Goal: Information Seeking & Learning: Compare options

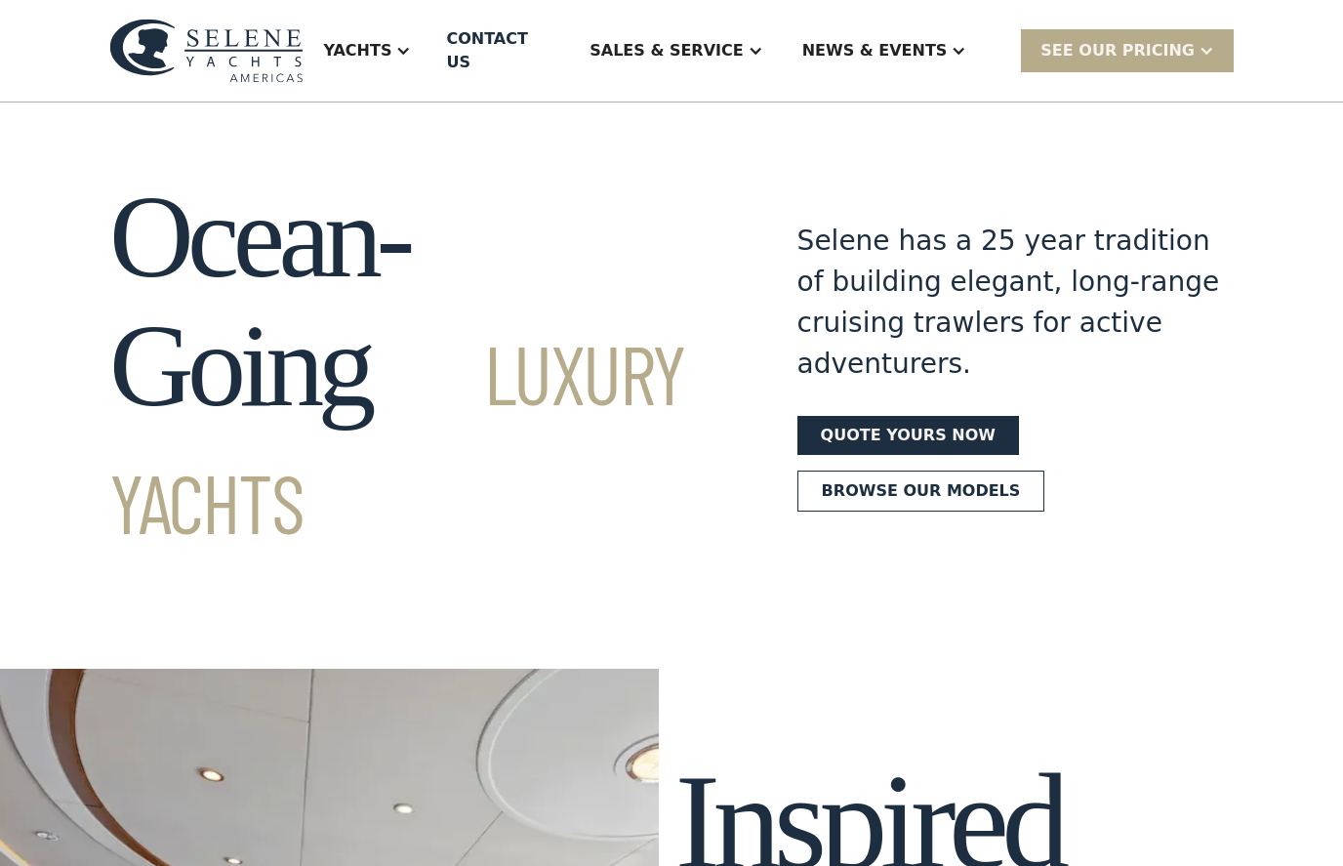
click at [391, 39] on div "Yachts" at bounding box center [357, 50] width 68 height 23
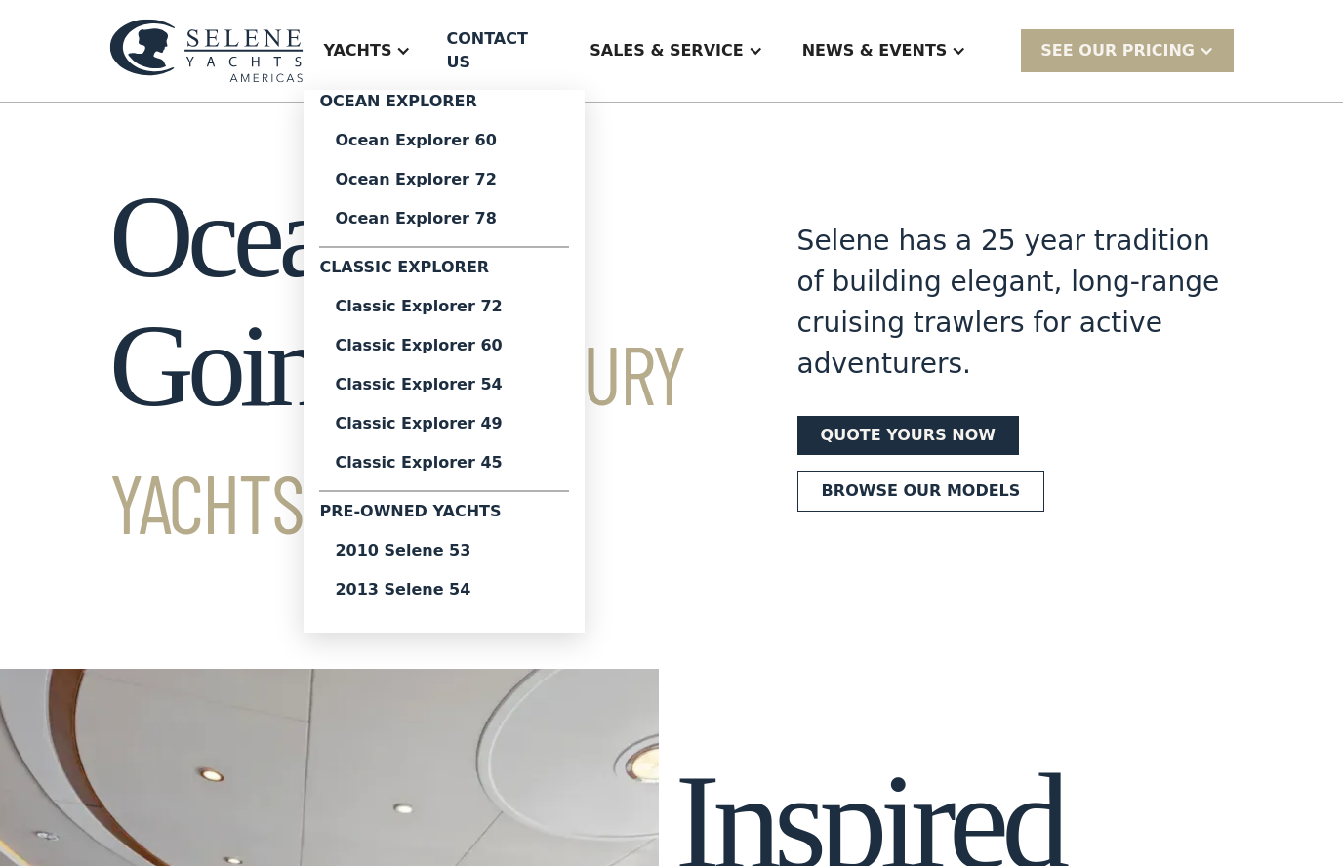
click at [426, 211] on div "Ocean Explorer 78" at bounding box center [444, 219] width 219 height 16
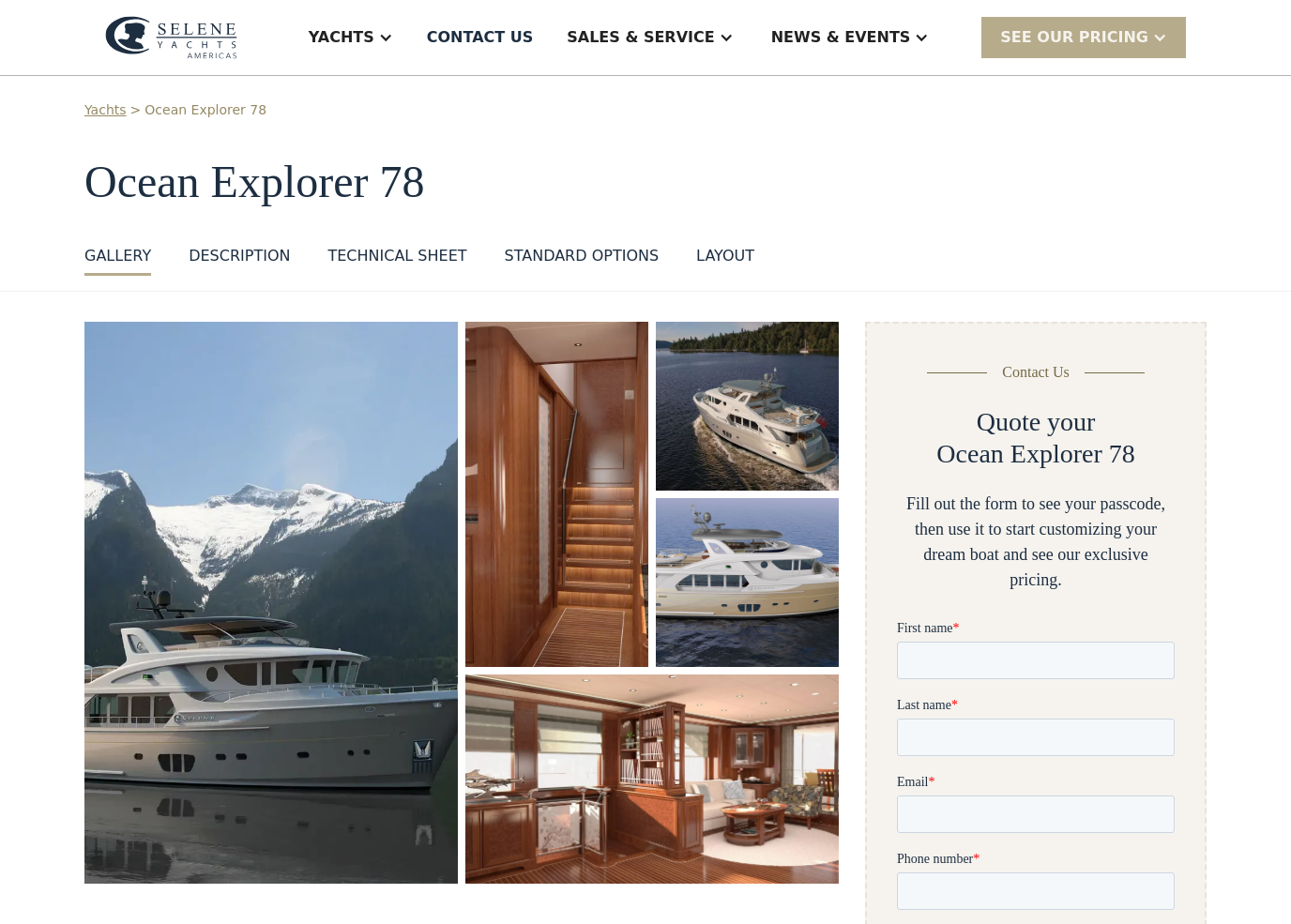
scroll to position [49, 0]
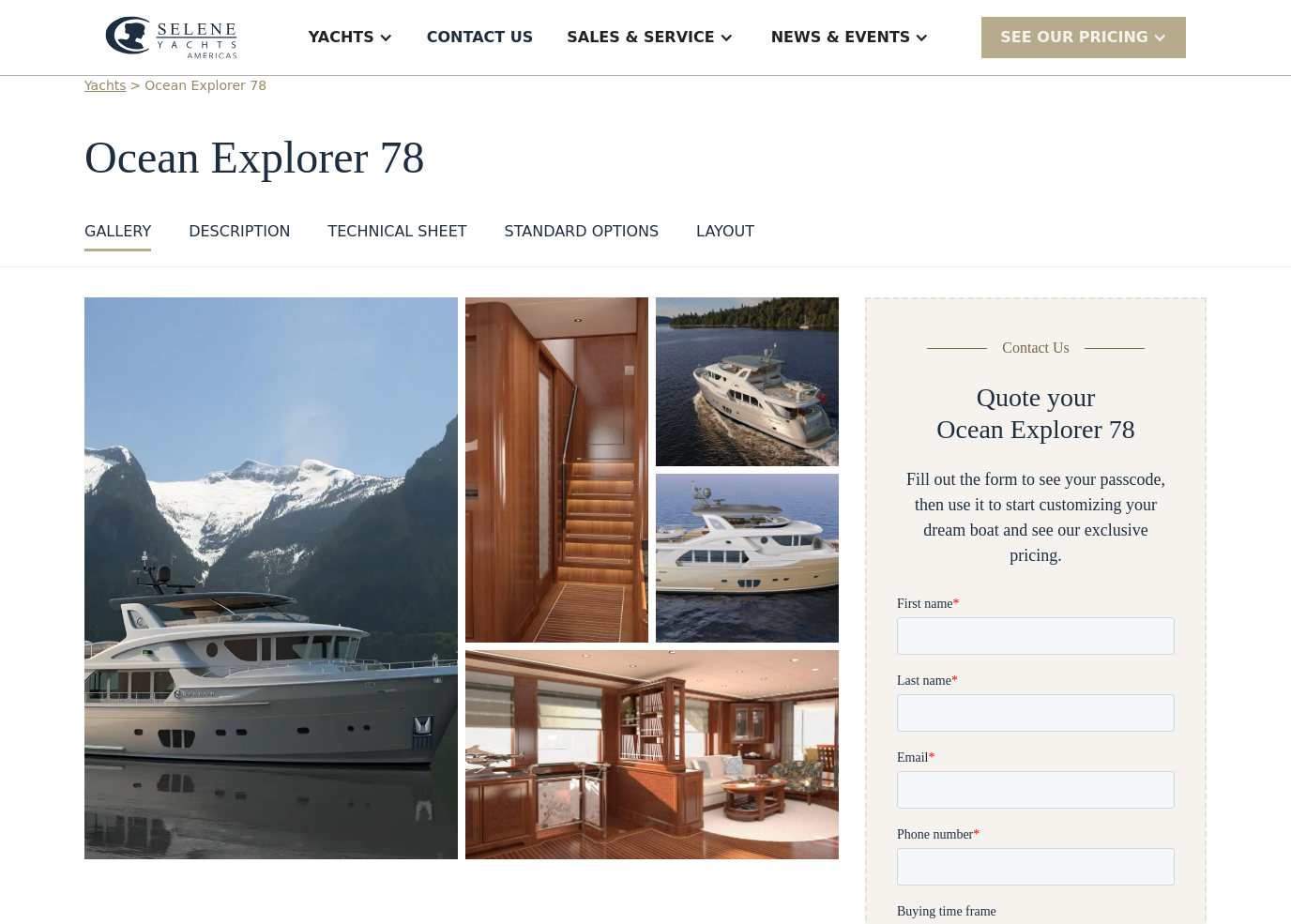
click at [193, 687] on img "open lightbox" at bounding box center [271, 578] width 373 height 562
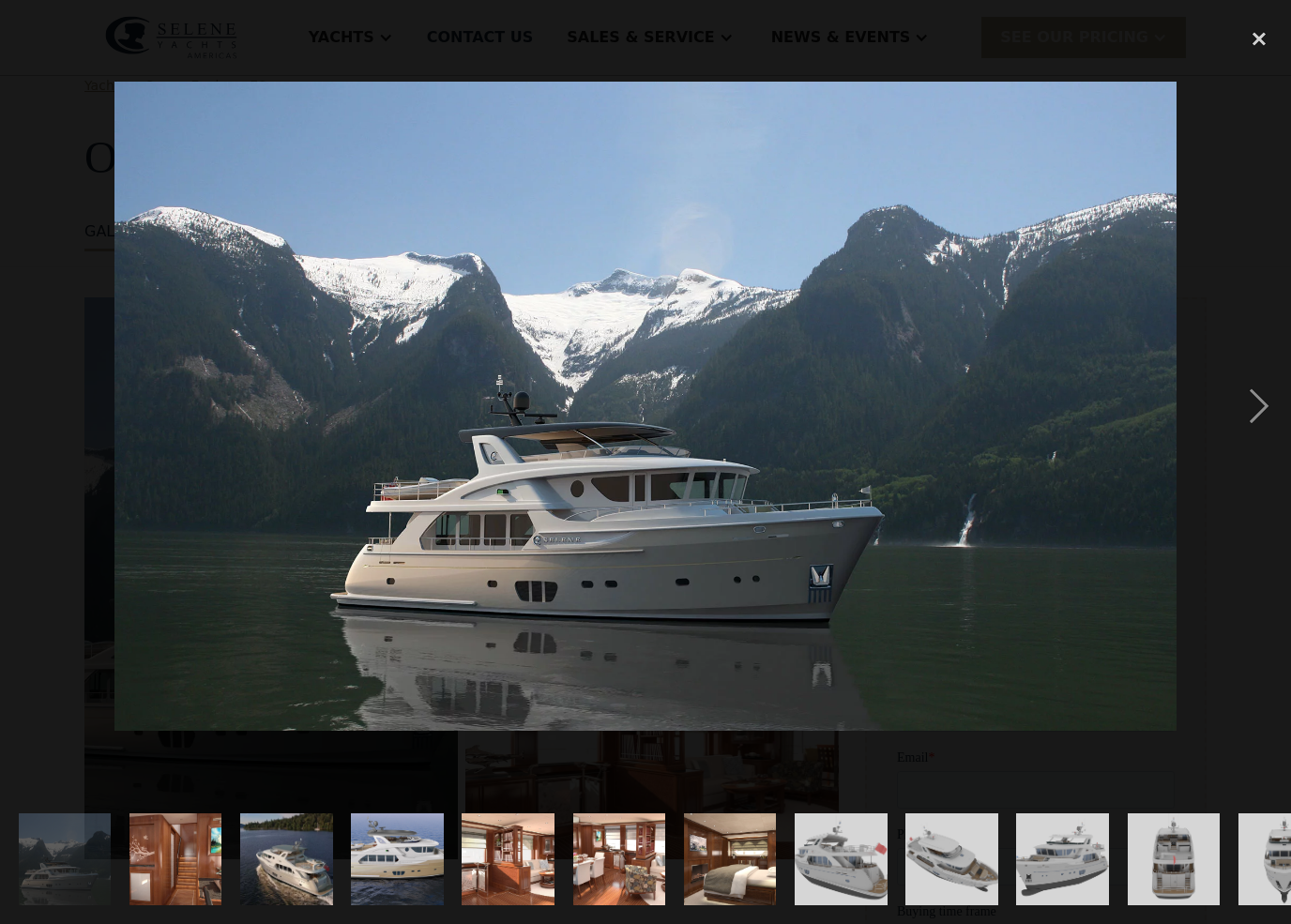
click at [1256, 416] on div "next image" at bounding box center [1258, 407] width 63 height 776
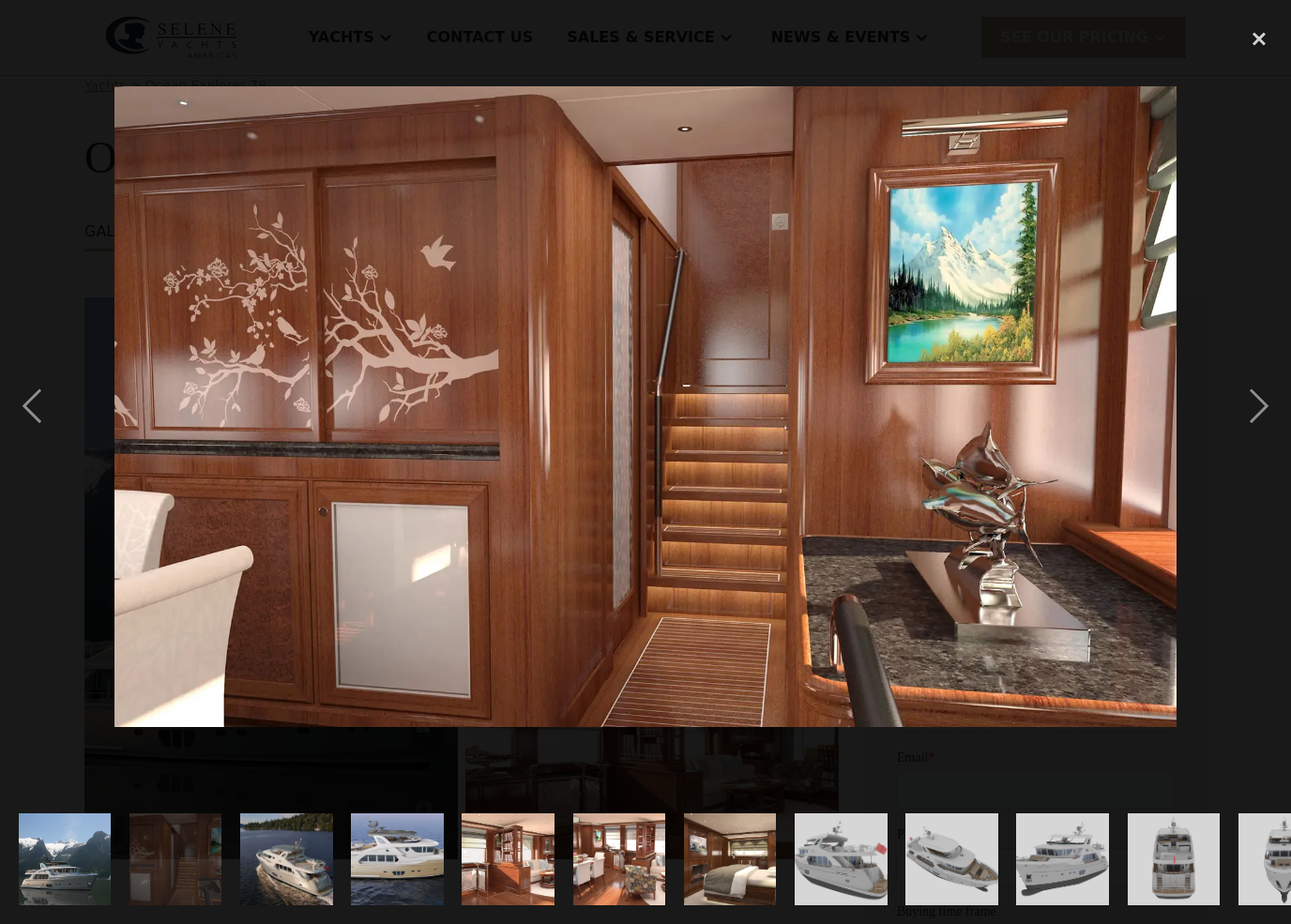
click at [1267, 429] on div "next image" at bounding box center [1258, 407] width 63 height 776
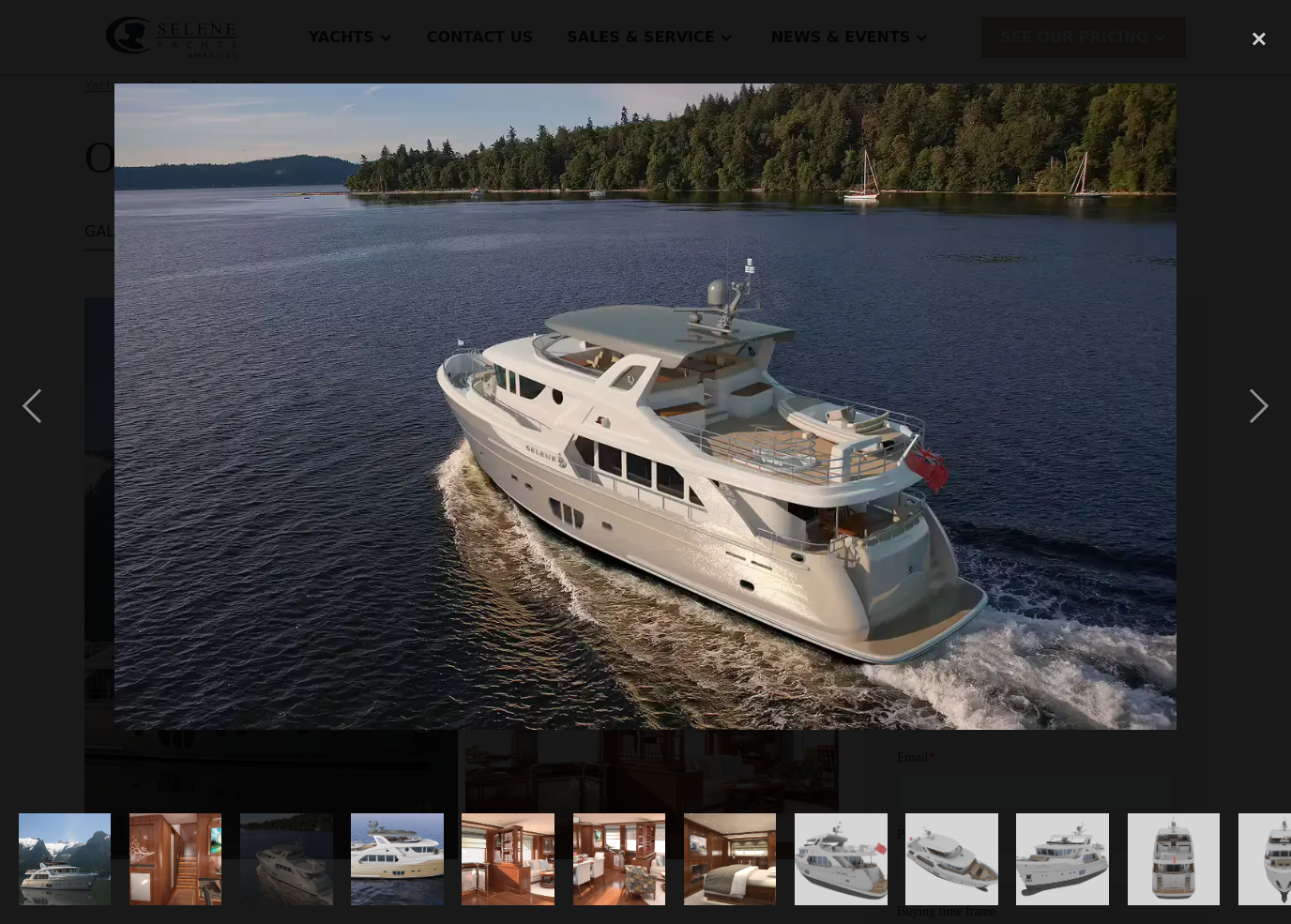
click at [1284, 437] on div "next image" at bounding box center [1258, 407] width 63 height 776
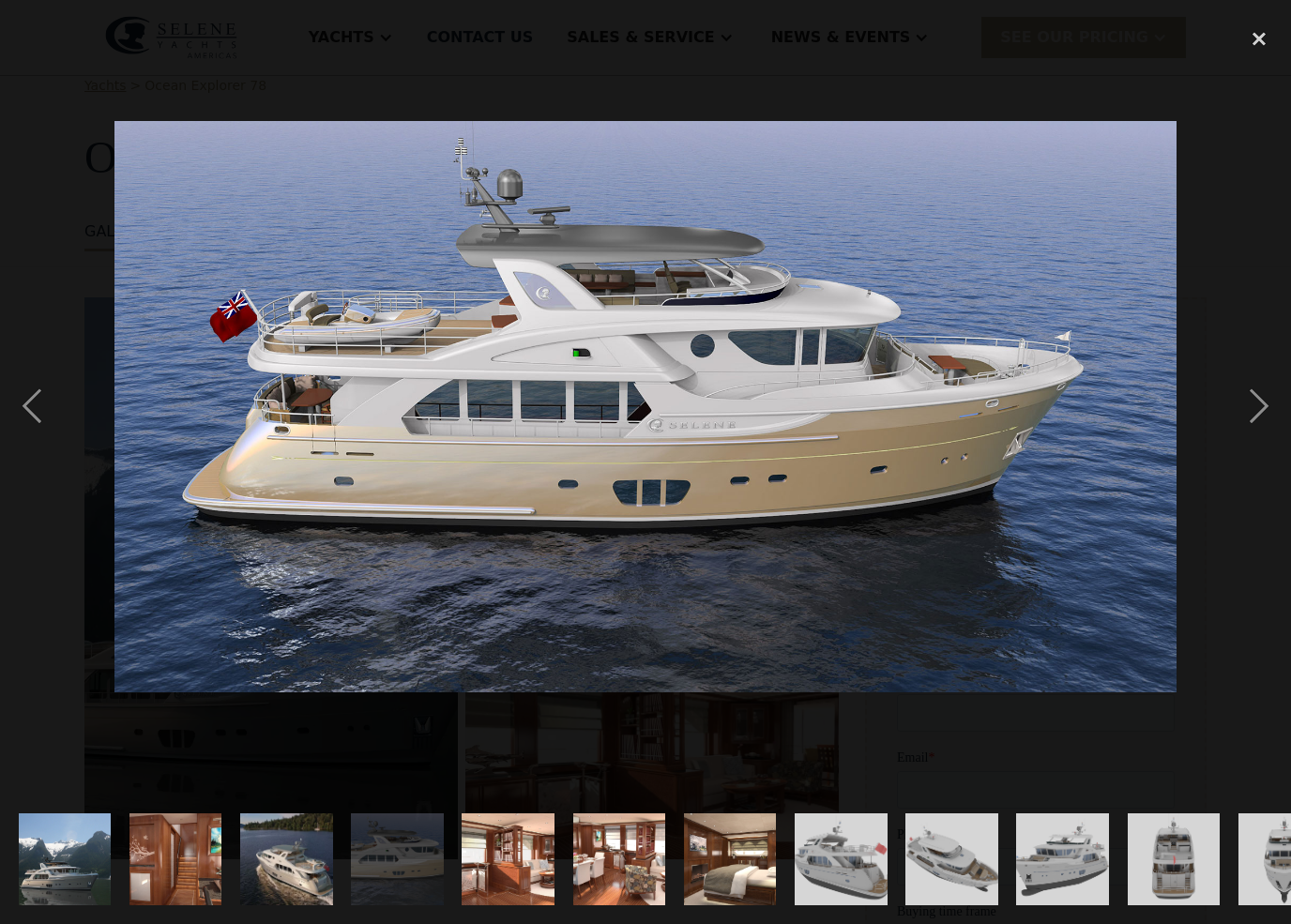
click at [1248, 429] on div "next image" at bounding box center [1258, 407] width 63 height 776
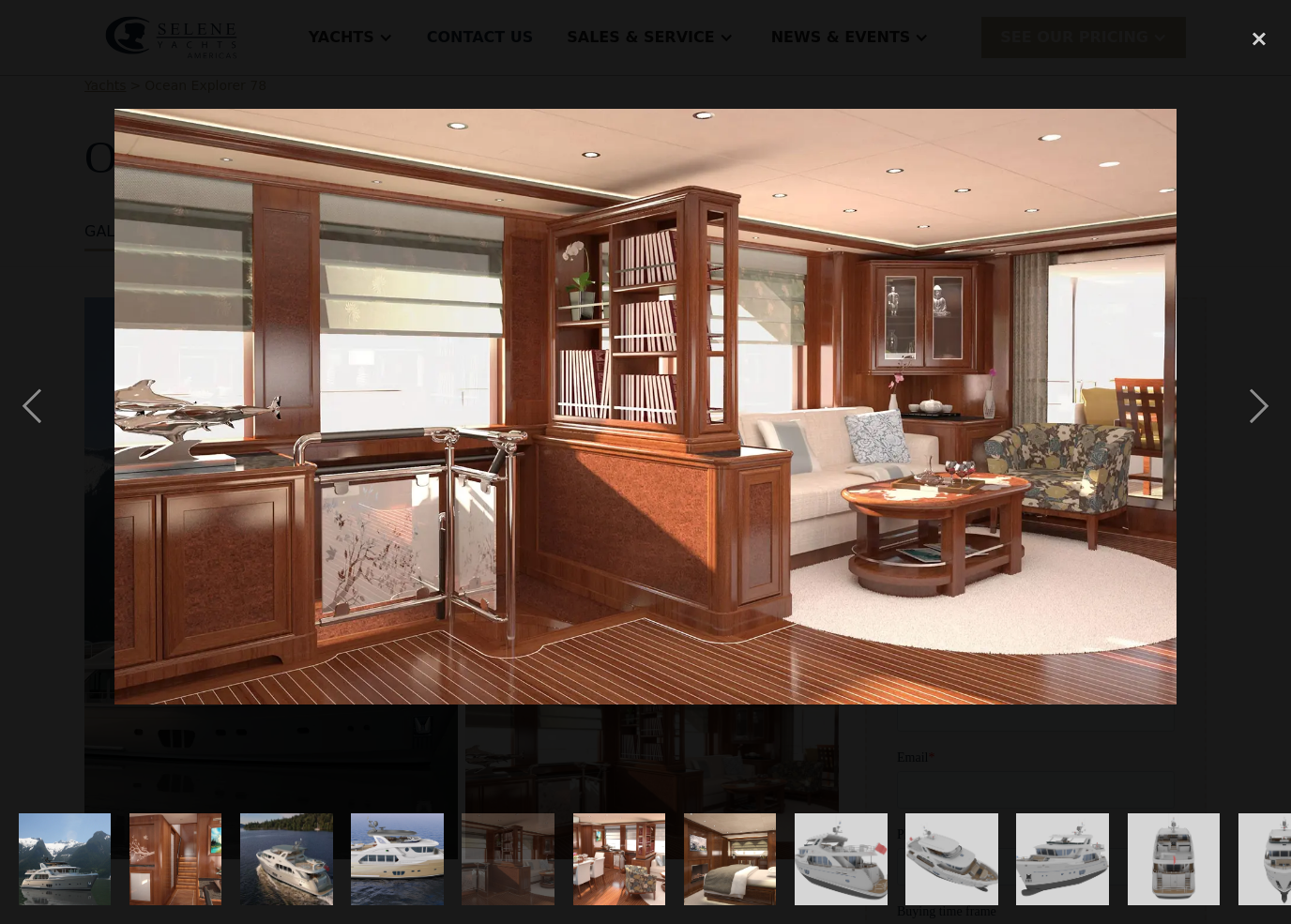
scroll to position [0, 0]
click at [1254, 420] on div "next image" at bounding box center [1258, 407] width 63 height 776
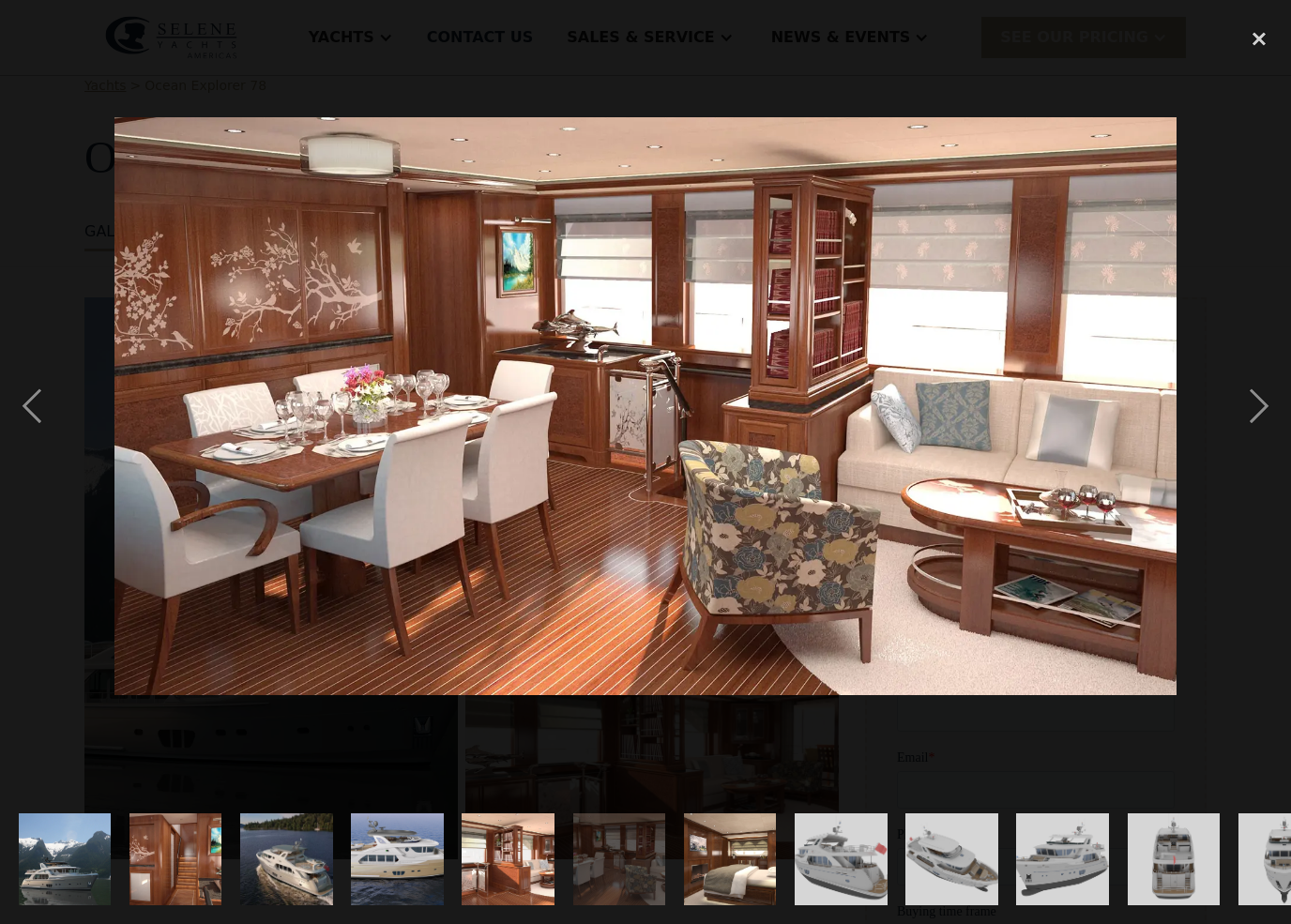
click at [1254, 420] on div "next image" at bounding box center [1258, 407] width 63 height 776
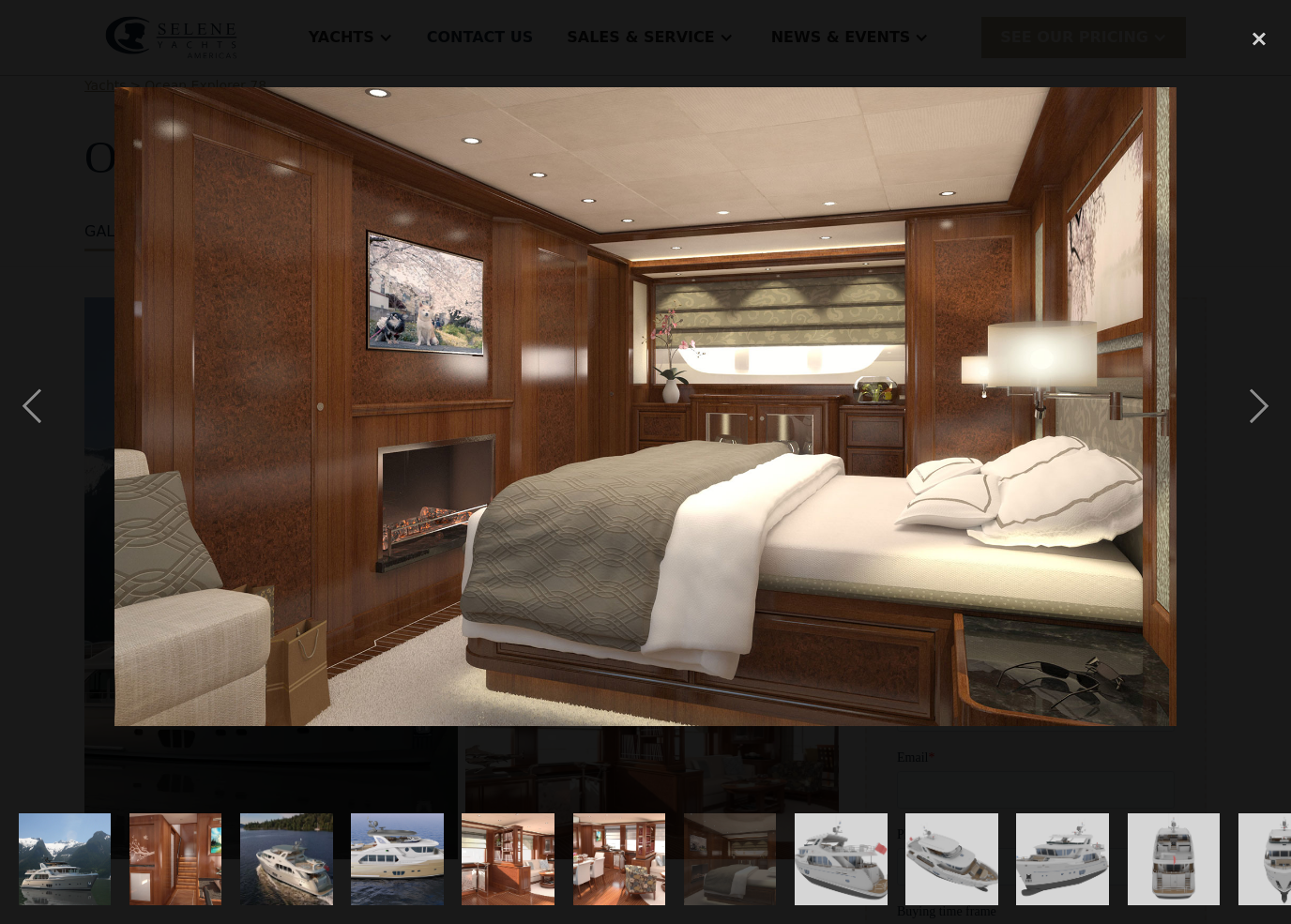
click at [1248, 441] on div "next image" at bounding box center [1258, 407] width 63 height 776
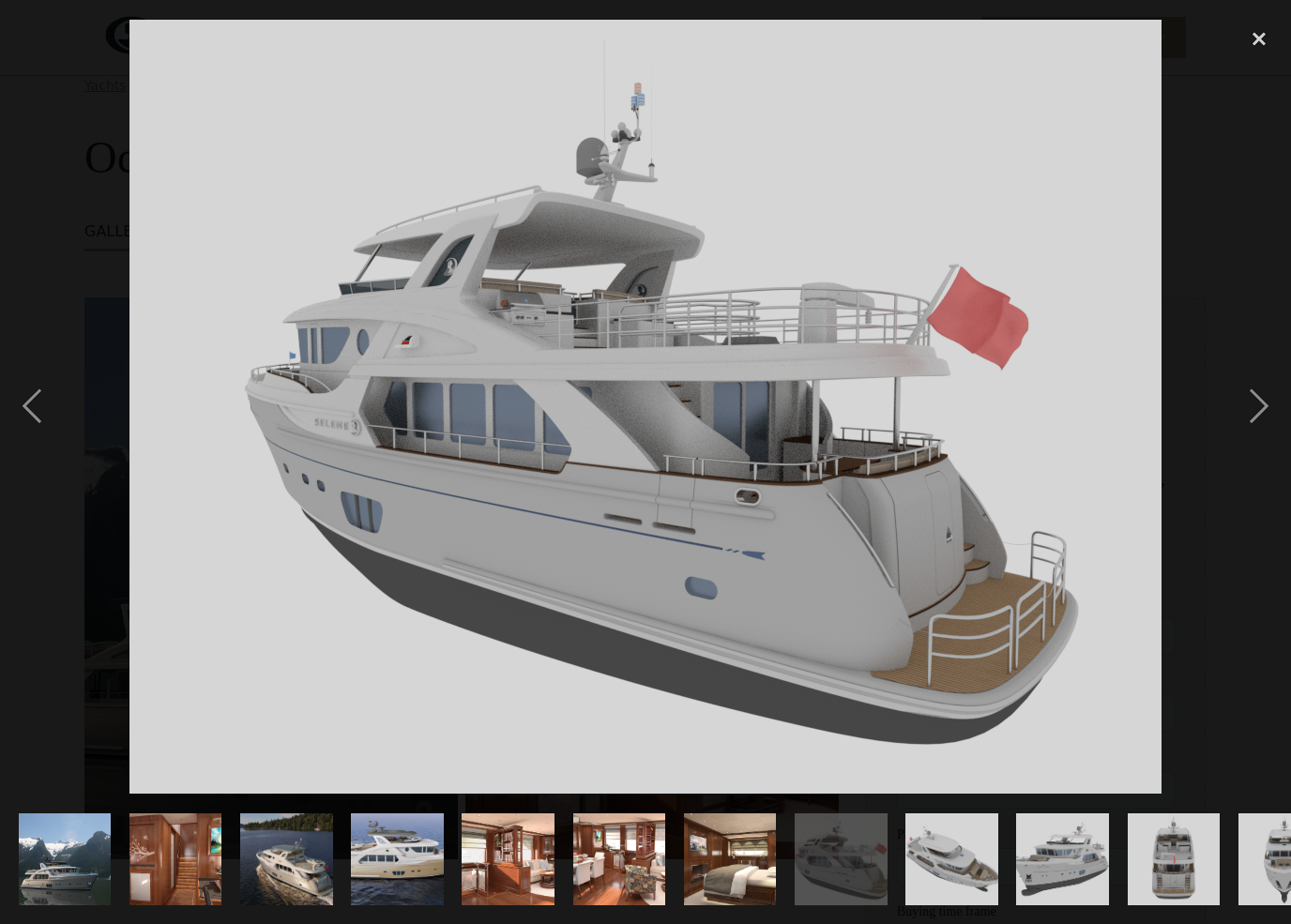
click at [1242, 439] on div "next image" at bounding box center [1258, 407] width 63 height 776
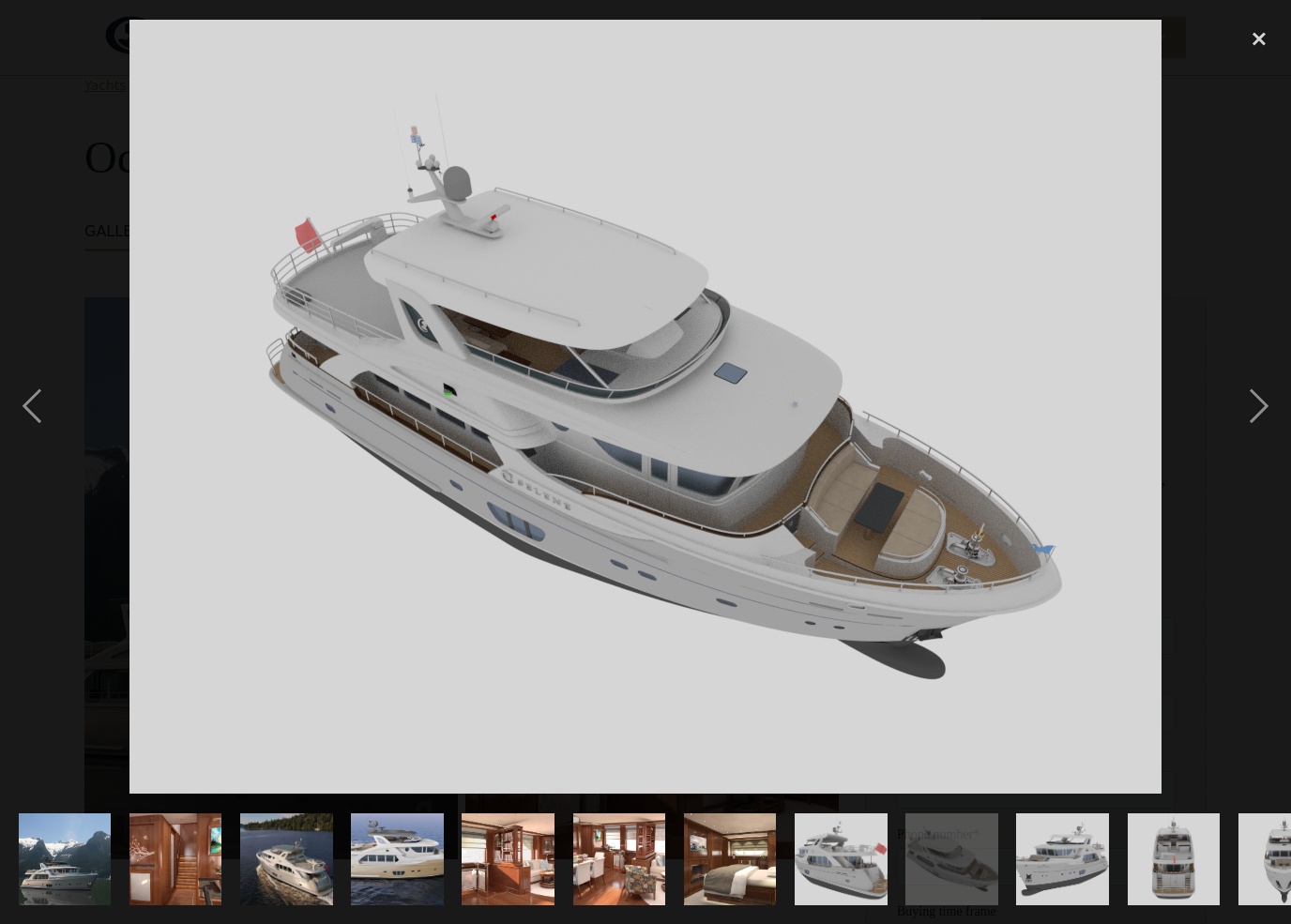
click at [1241, 439] on div "next image" at bounding box center [1258, 407] width 63 height 776
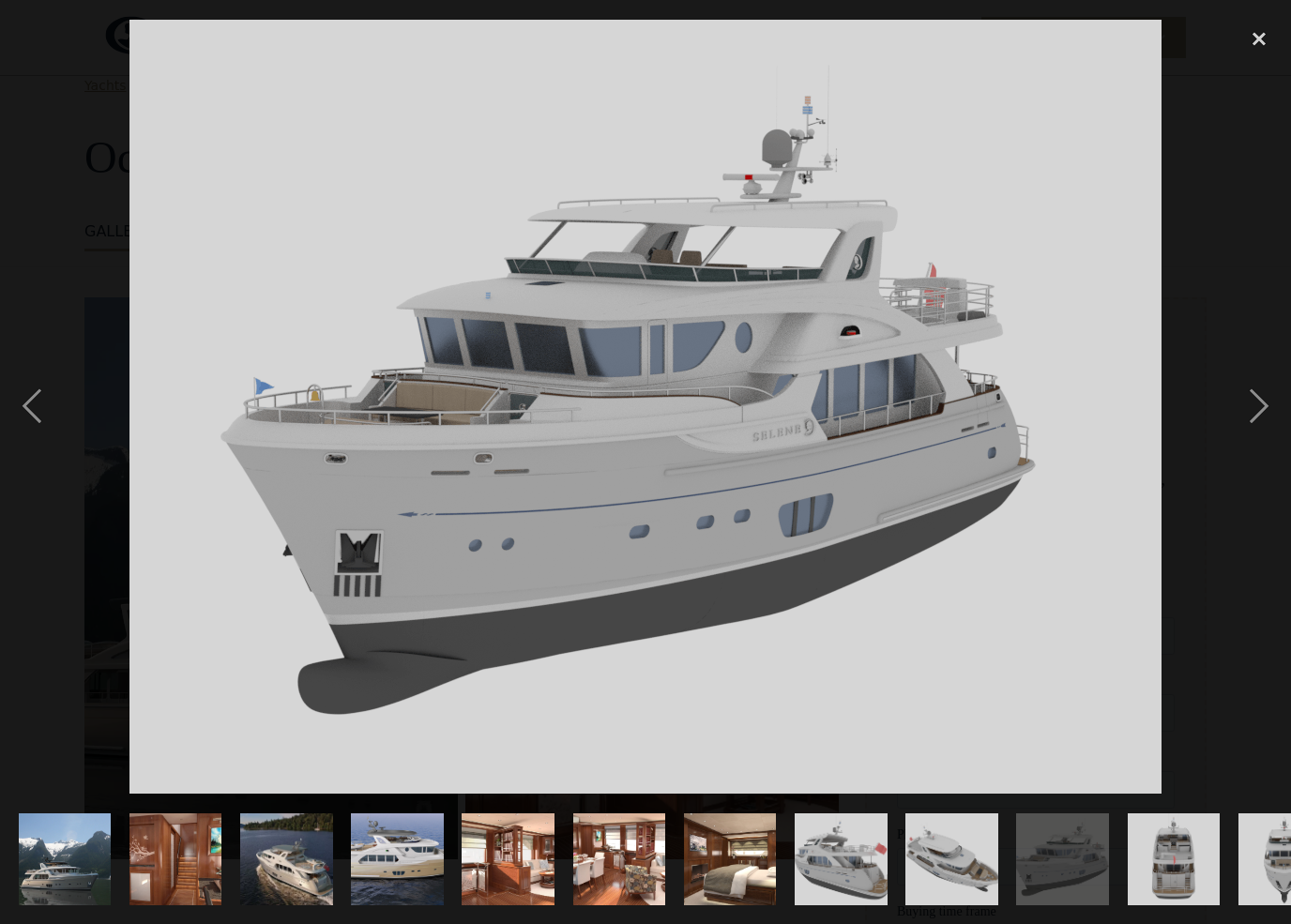
click at [1239, 444] on div "next image" at bounding box center [1258, 407] width 63 height 776
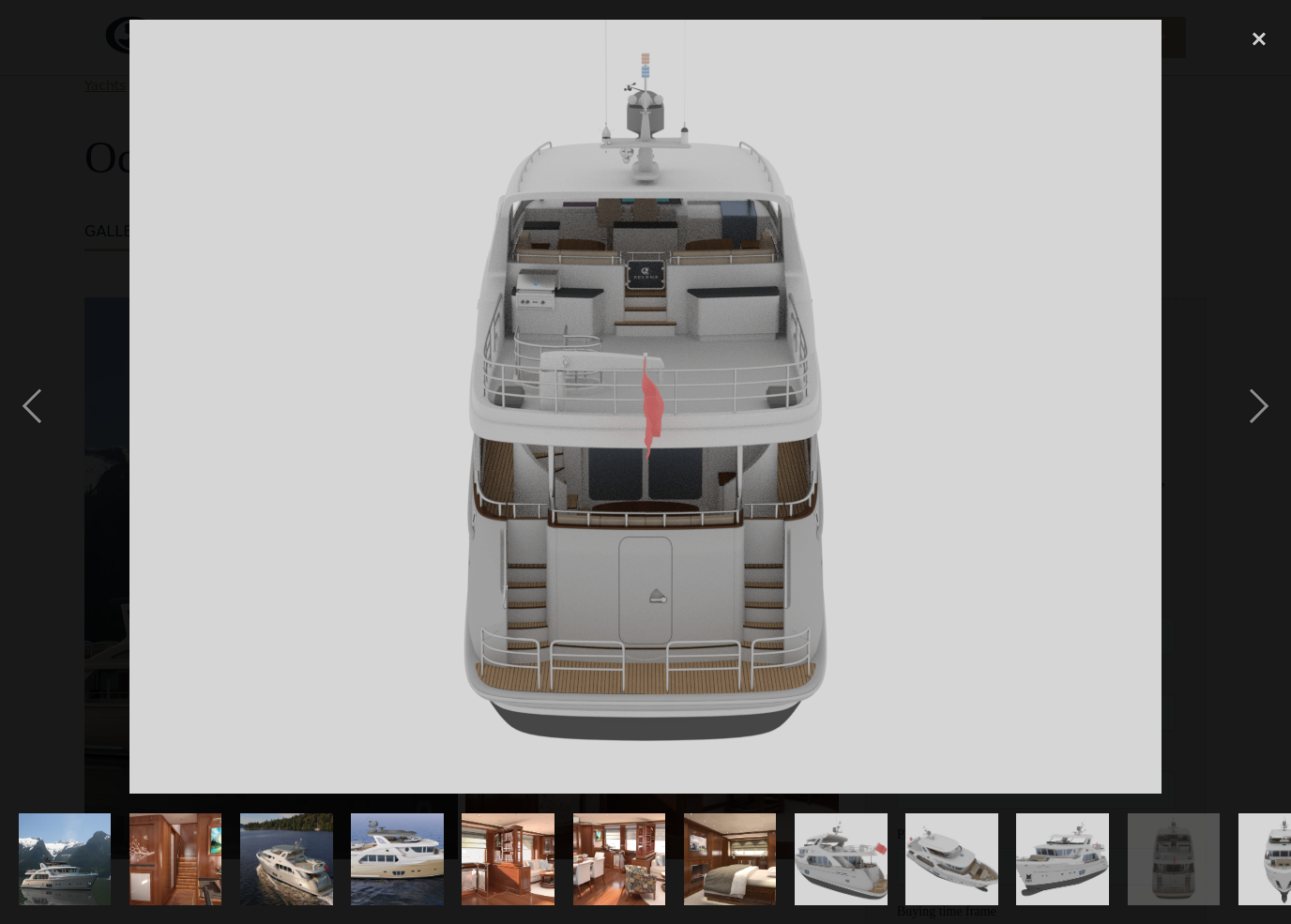
click at [1243, 444] on div "next image" at bounding box center [1258, 407] width 63 height 776
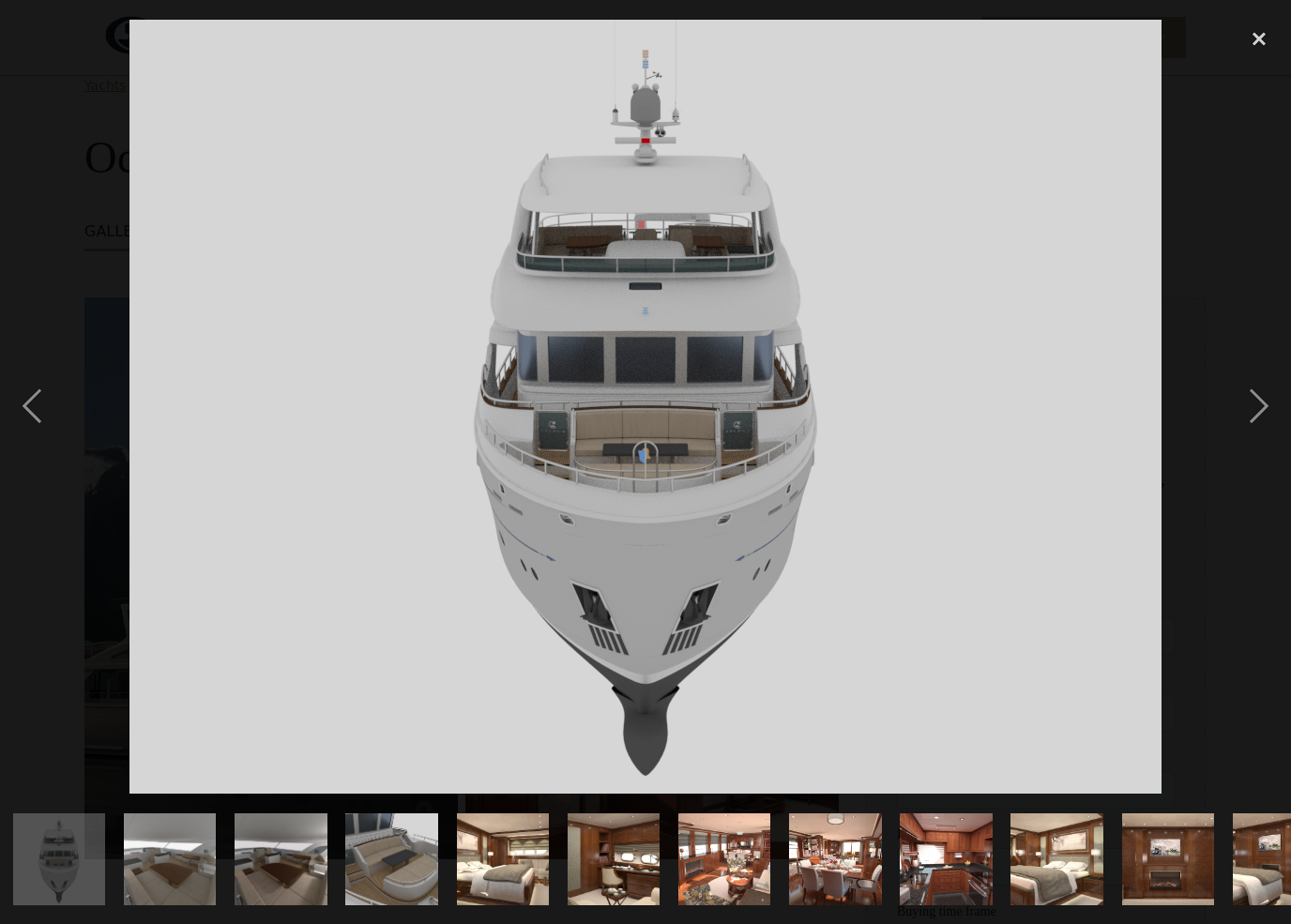
scroll to position [0, 1229]
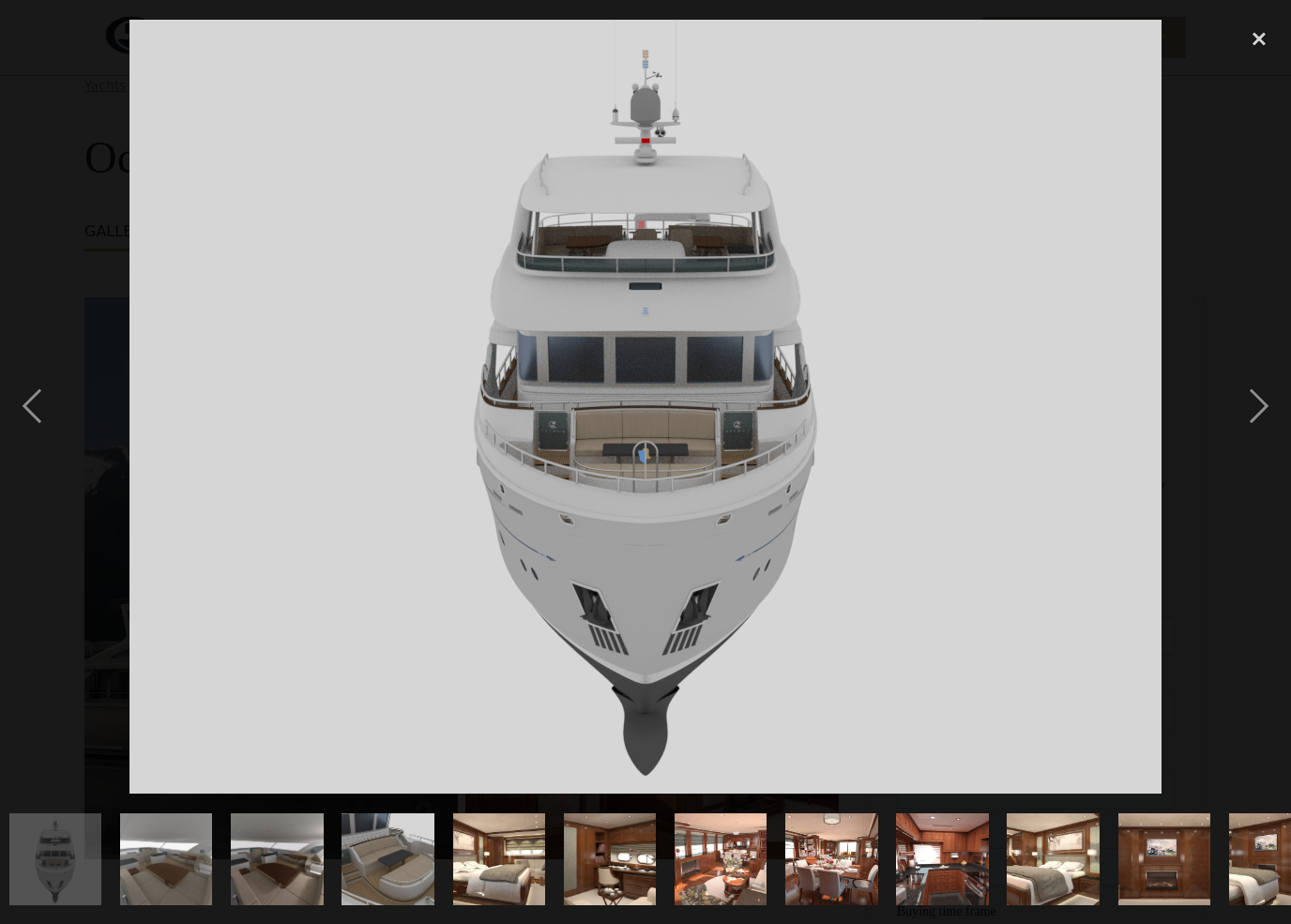
click at [1241, 444] on div "next image" at bounding box center [1258, 407] width 63 height 776
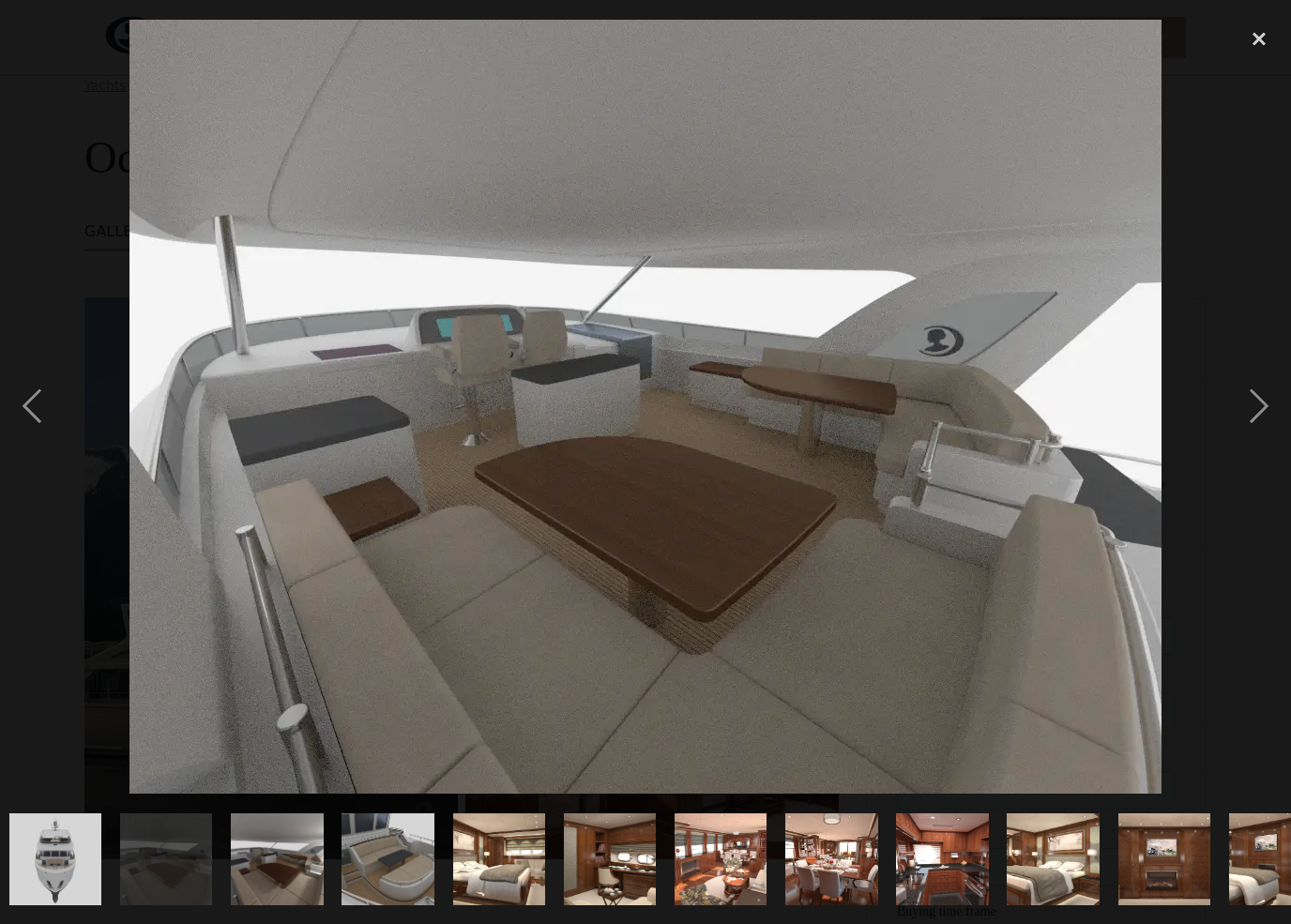
click at [1229, 48] on div "close lightbox" at bounding box center [1258, 39] width 63 height 41
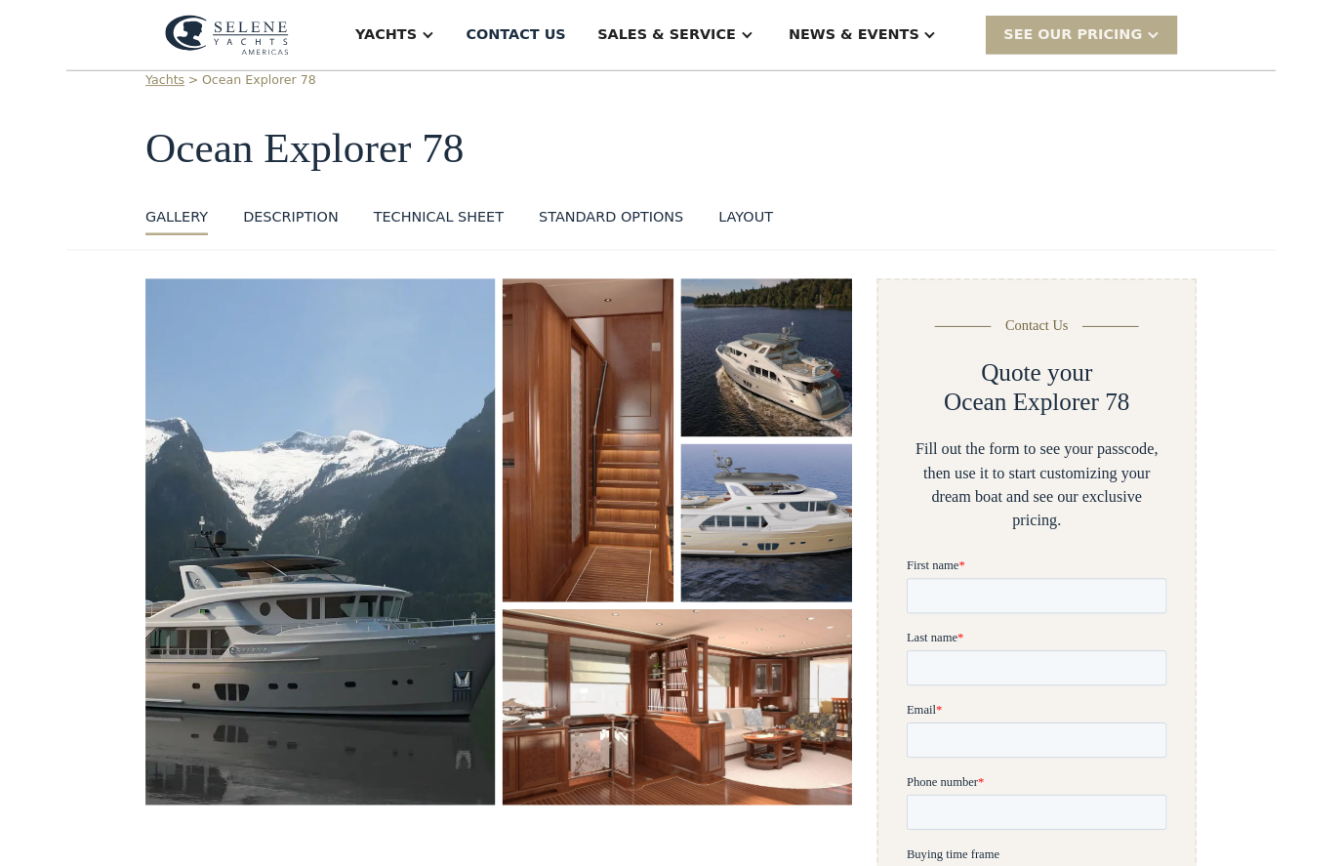
scroll to position [0, 0]
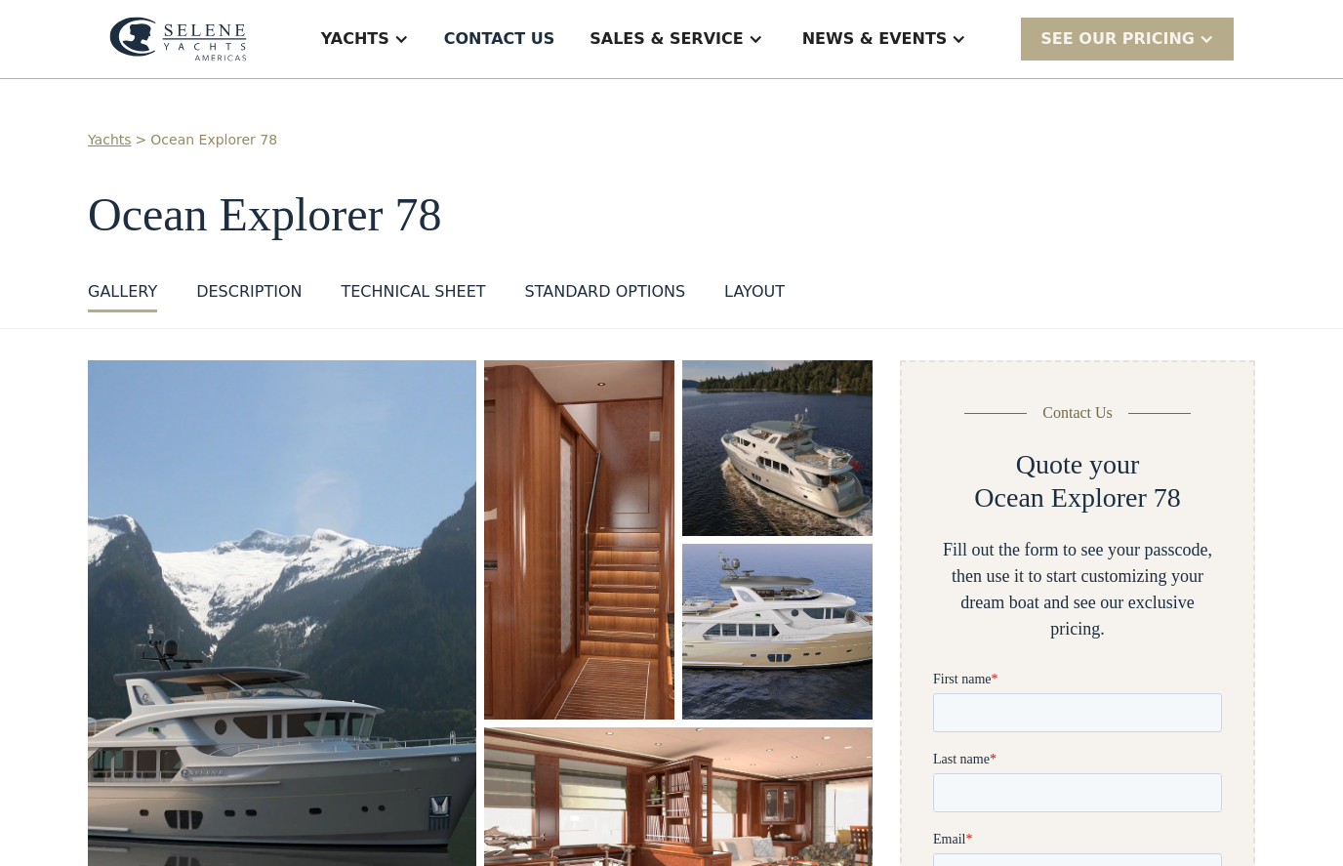
click at [428, 30] on div "Yachts" at bounding box center [365, 39] width 127 height 78
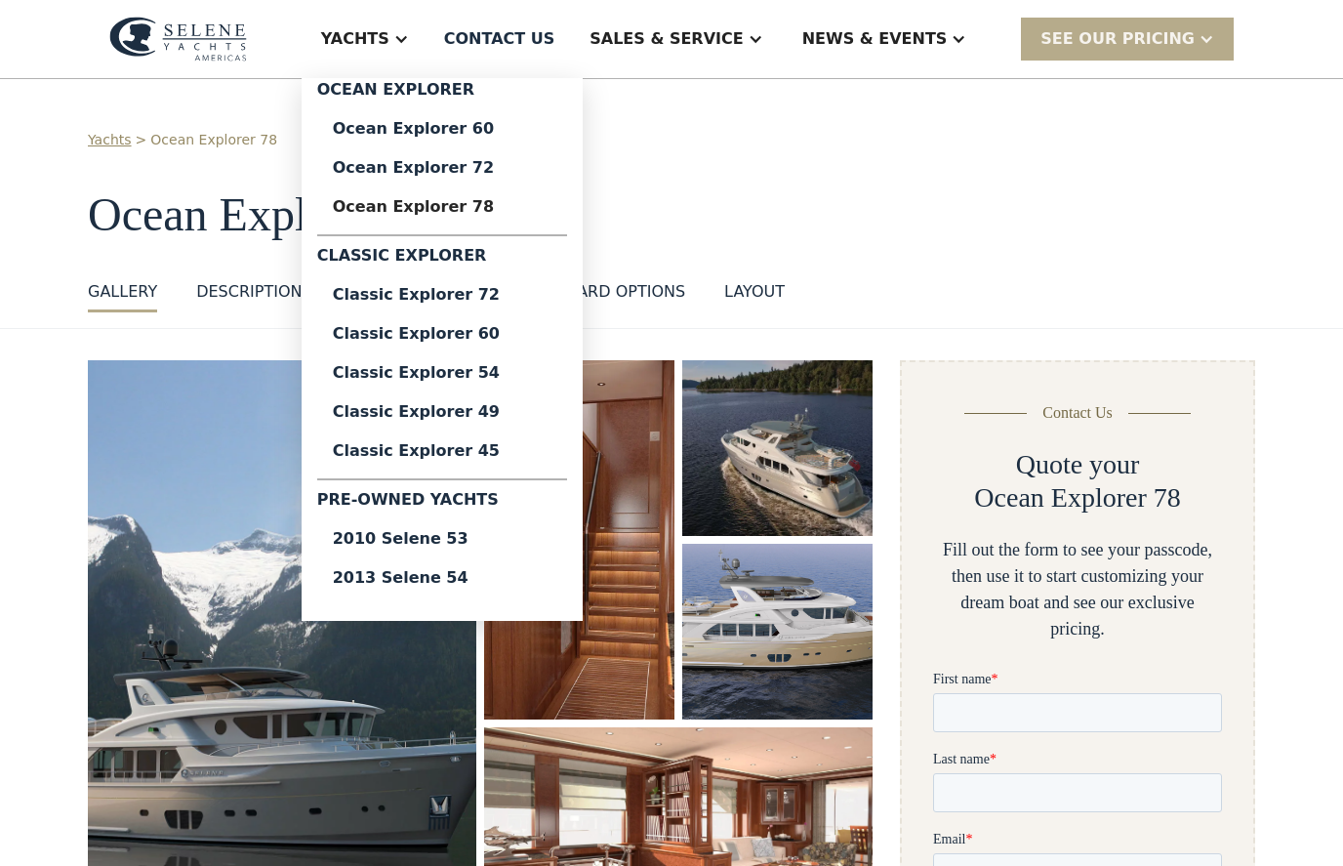
click at [430, 168] on div "Ocean Explorer 72" at bounding box center [442, 168] width 219 height 16
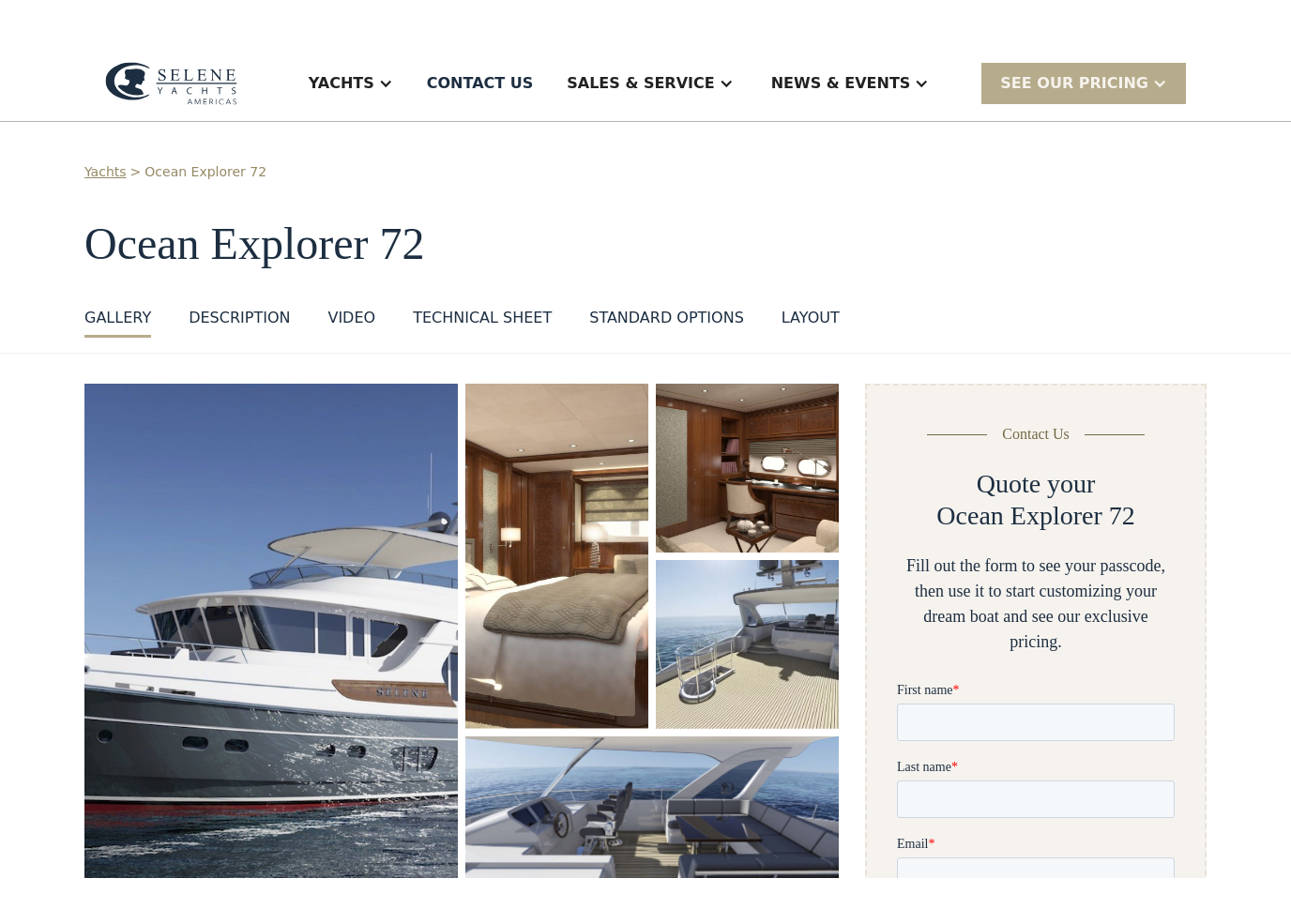
scroll to position [17, 0]
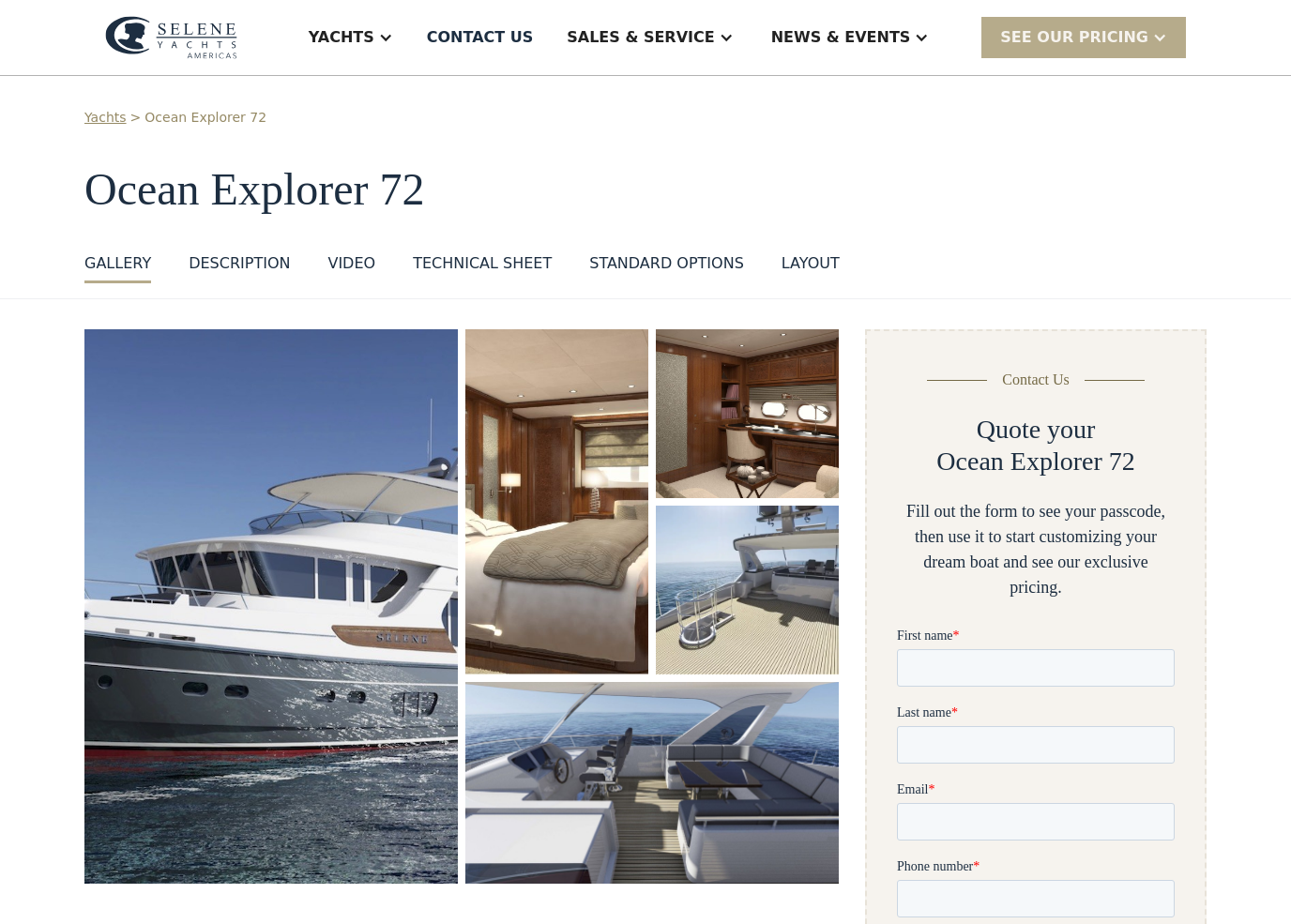
click at [194, 684] on img "open lightbox" at bounding box center [271, 607] width 373 height 555
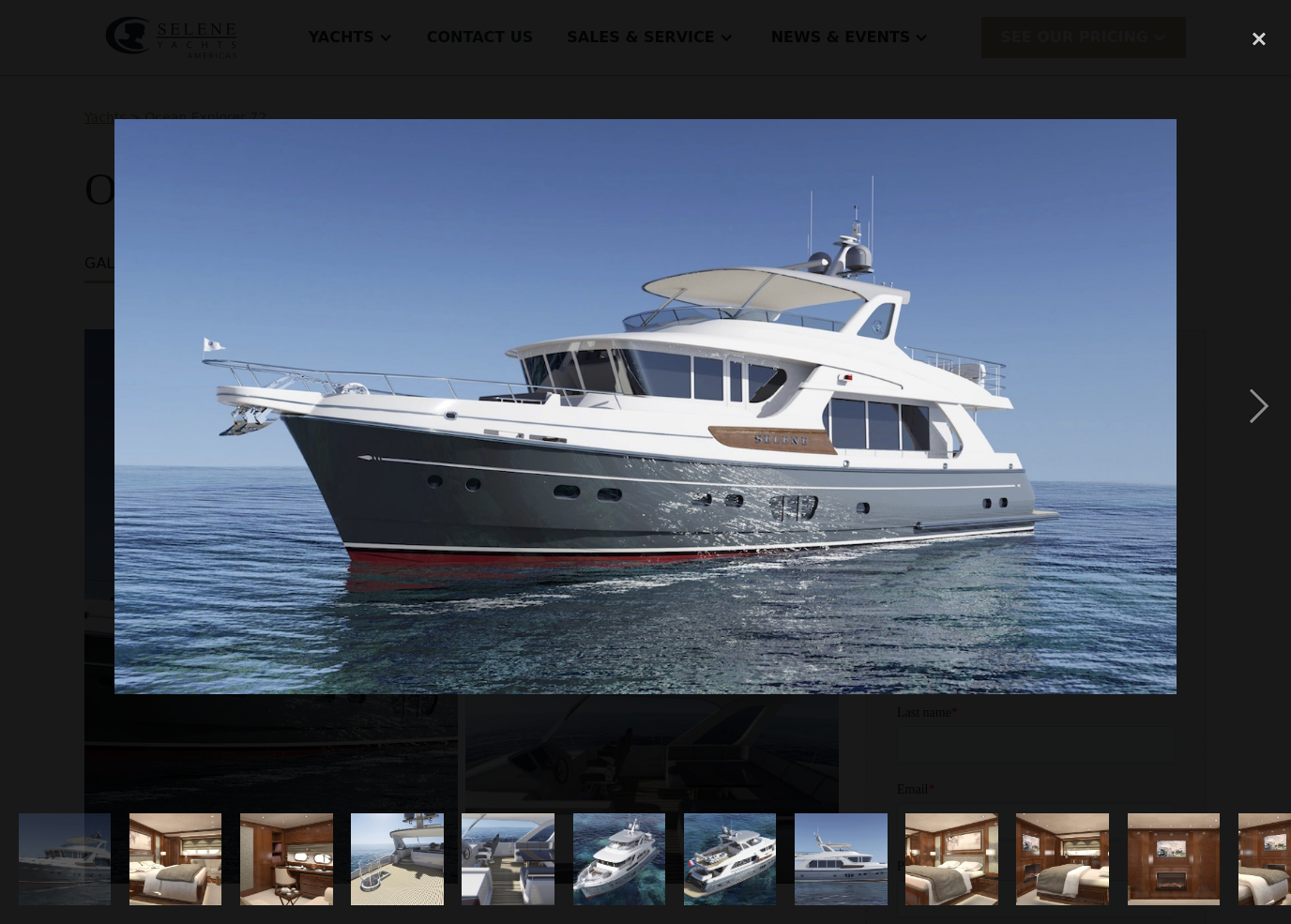
scroll to position [0, 0]
click at [1281, 436] on div "next image" at bounding box center [1258, 407] width 63 height 776
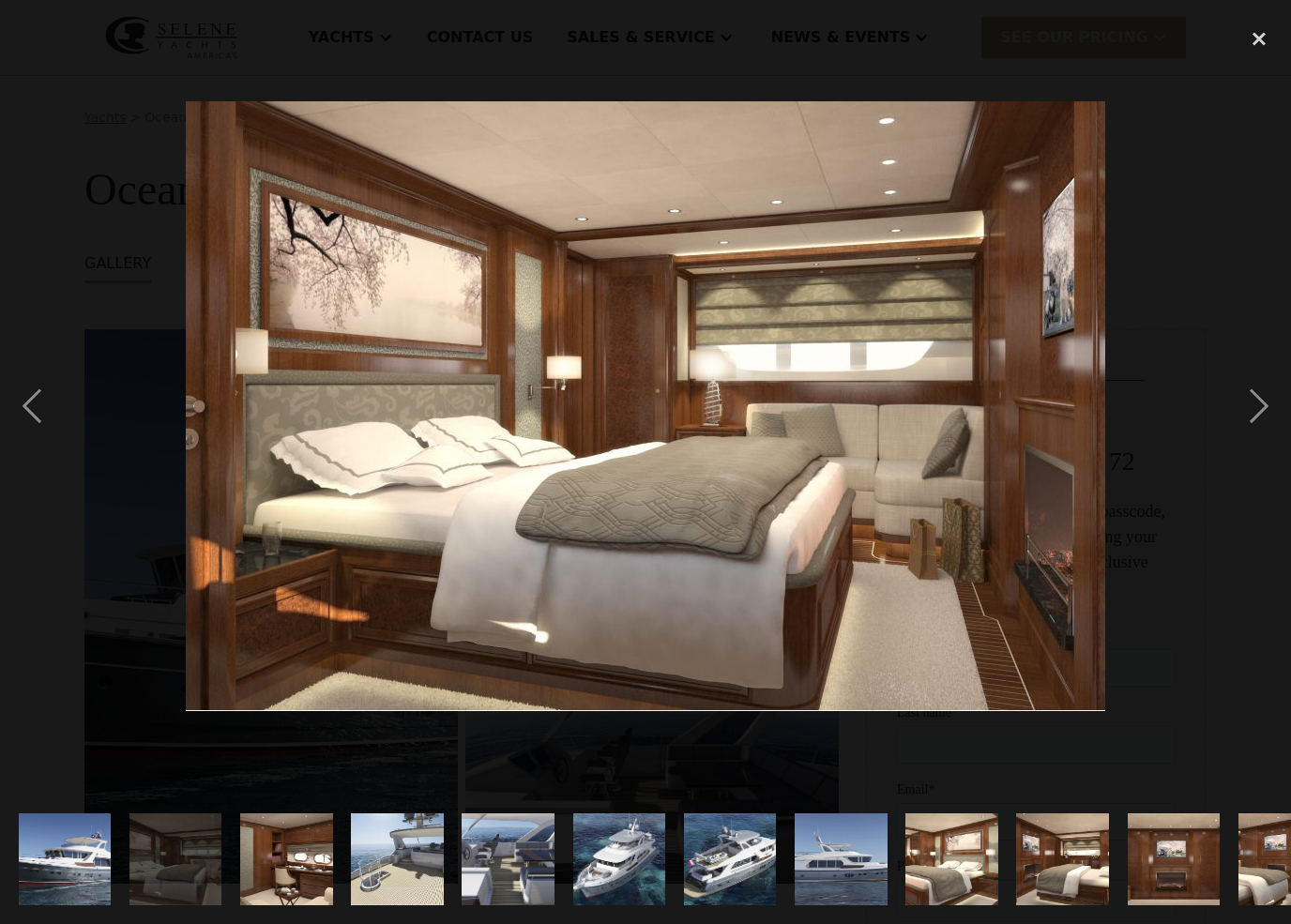
click at [1238, 432] on div "next image" at bounding box center [1258, 407] width 63 height 776
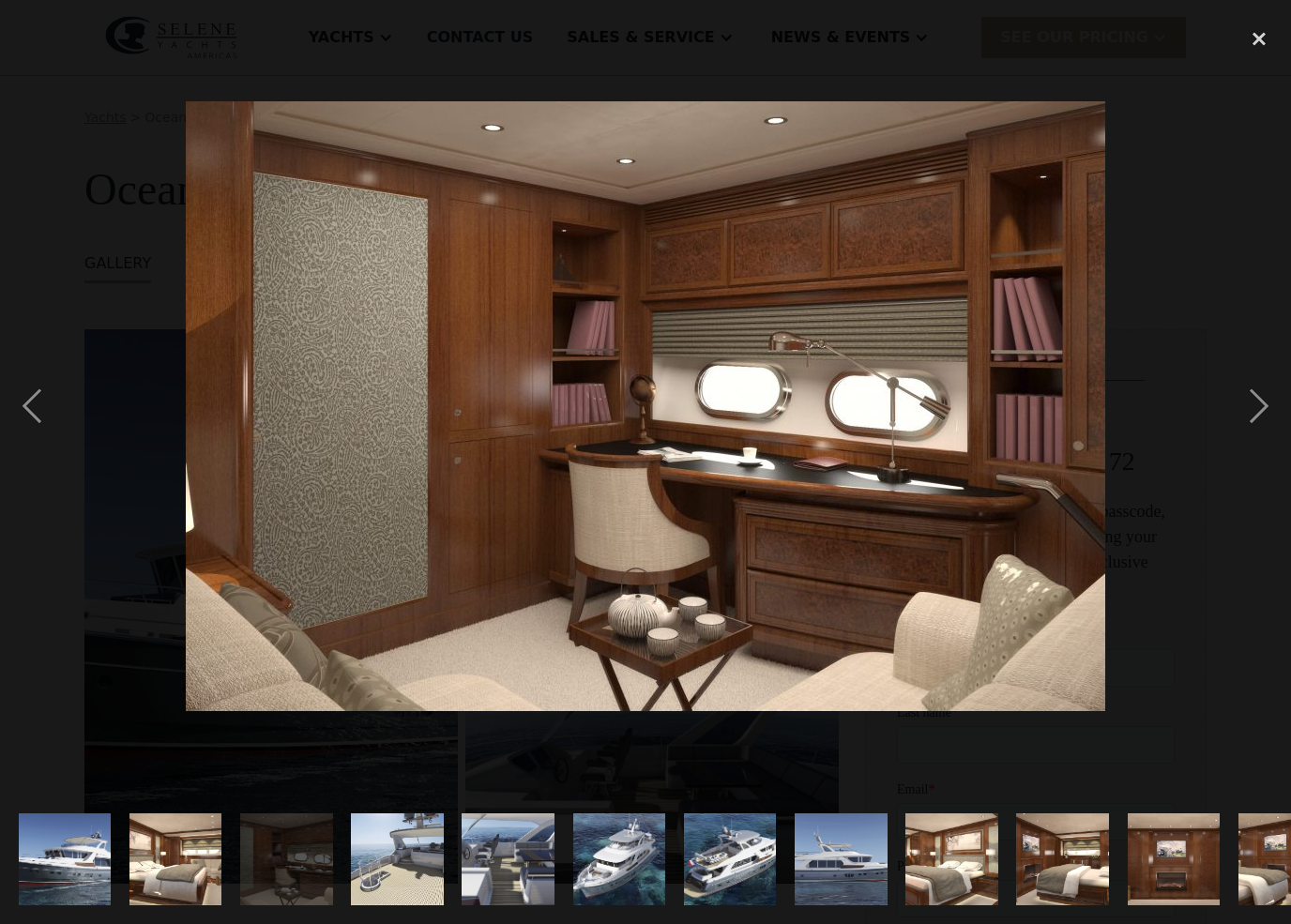
click at [1254, 422] on div "next image" at bounding box center [1258, 407] width 63 height 776
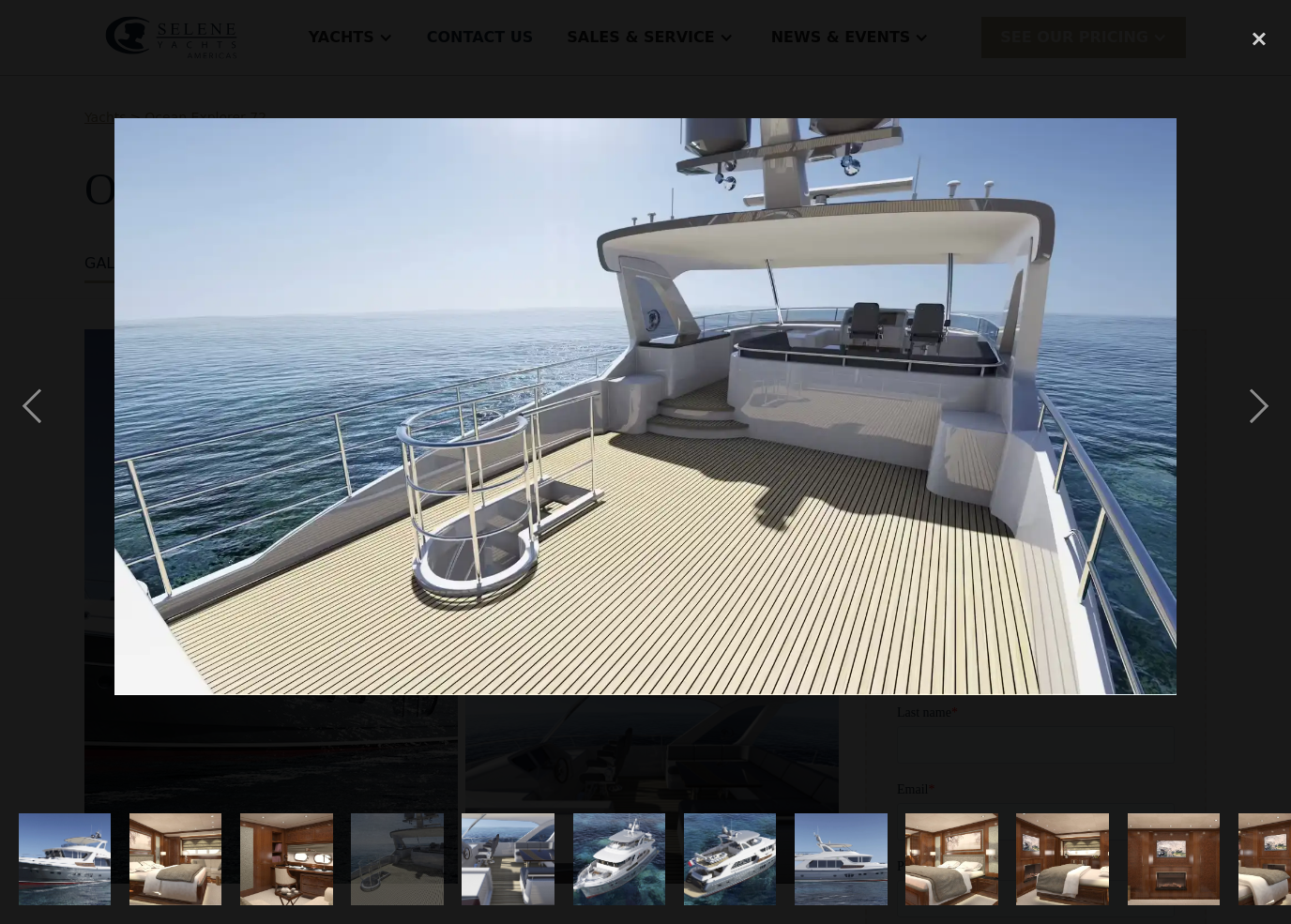
click at [1257, 418] on div "next image" at bounding box center [1258, 407] width 63 height 776
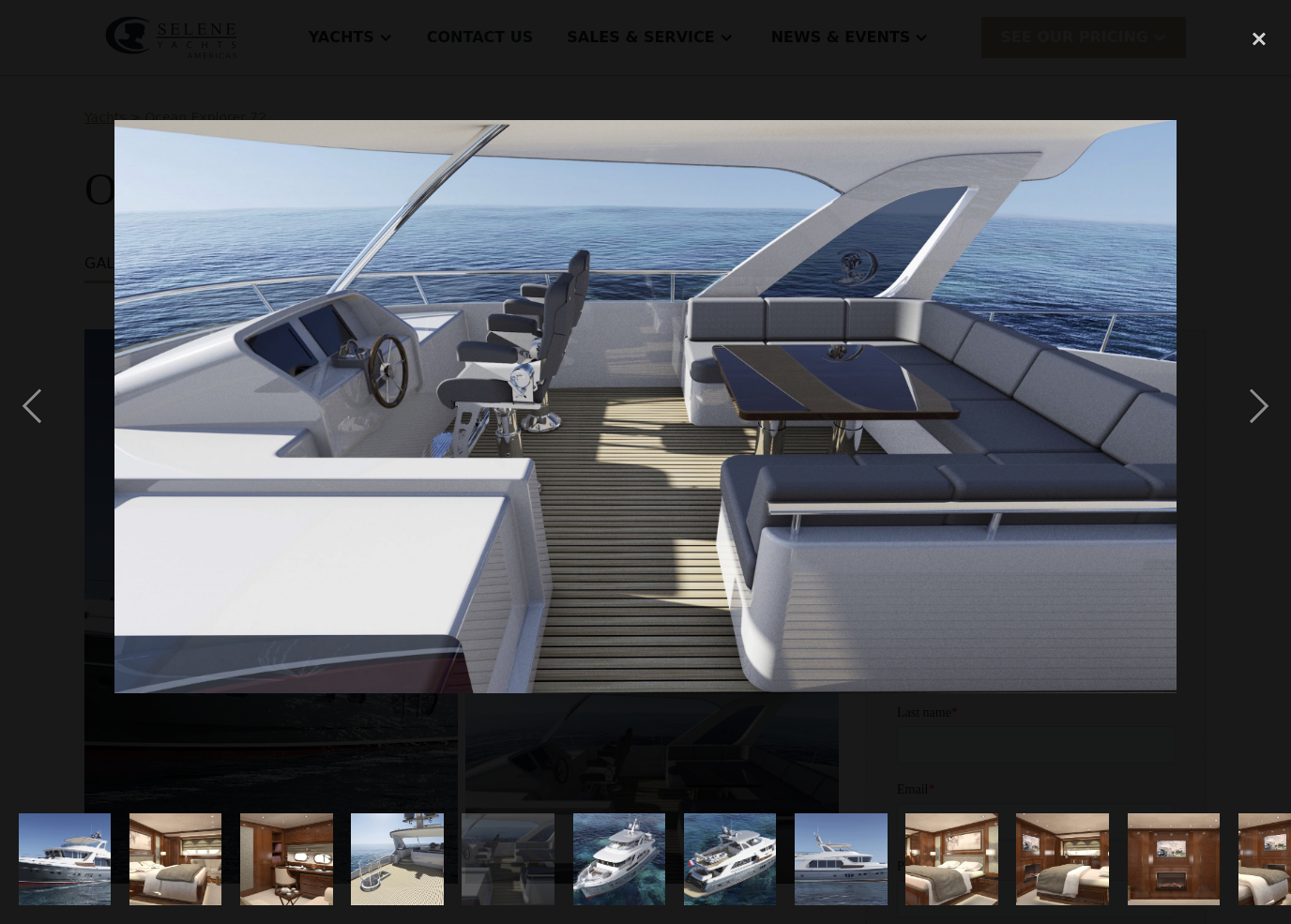
click at [1254, 418] on div "next image" at bounding box center [1258, 407] width 63 height 776
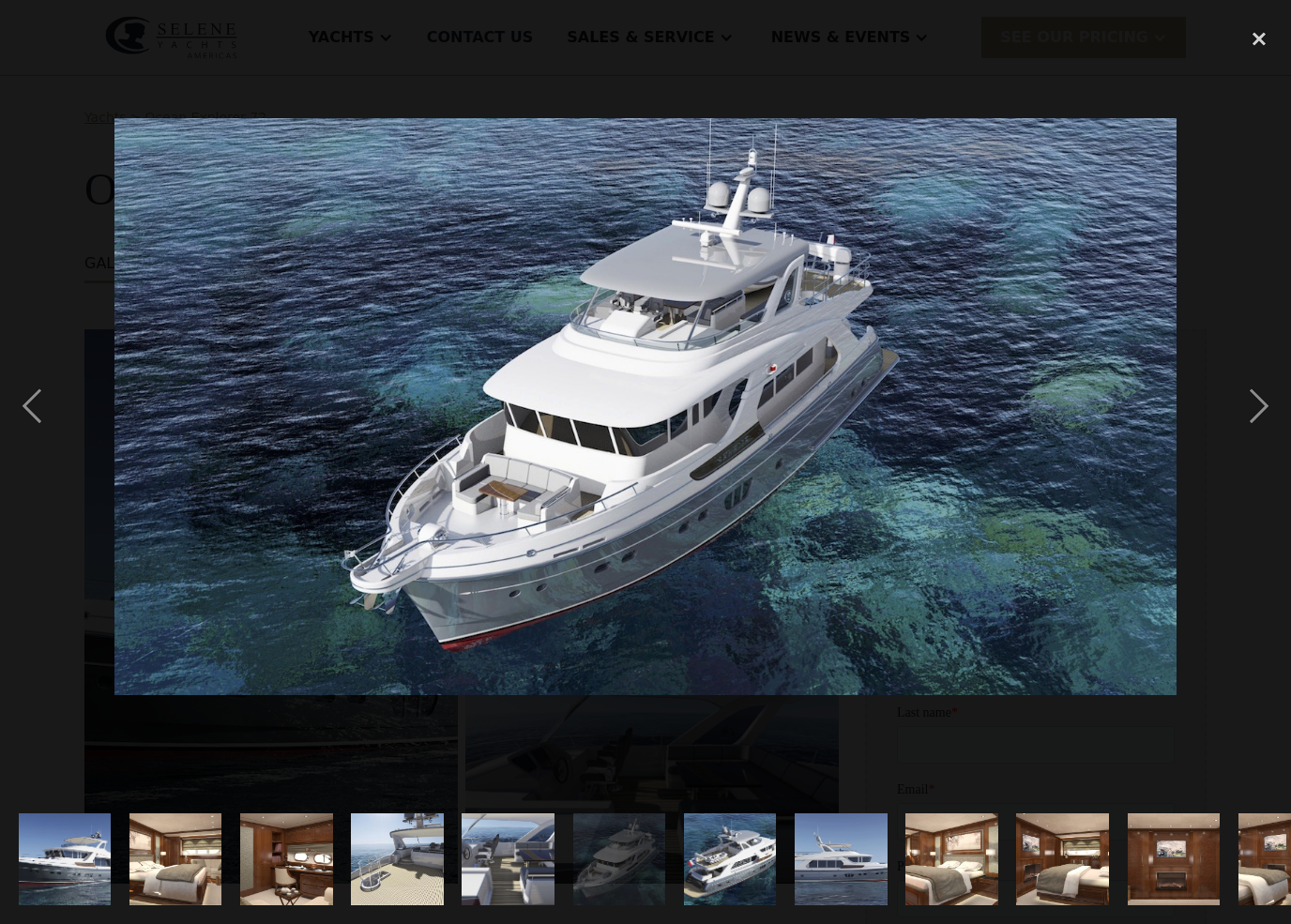
click at [1213, 432] on div at bounding box center [645, 407] width 1291 height 776
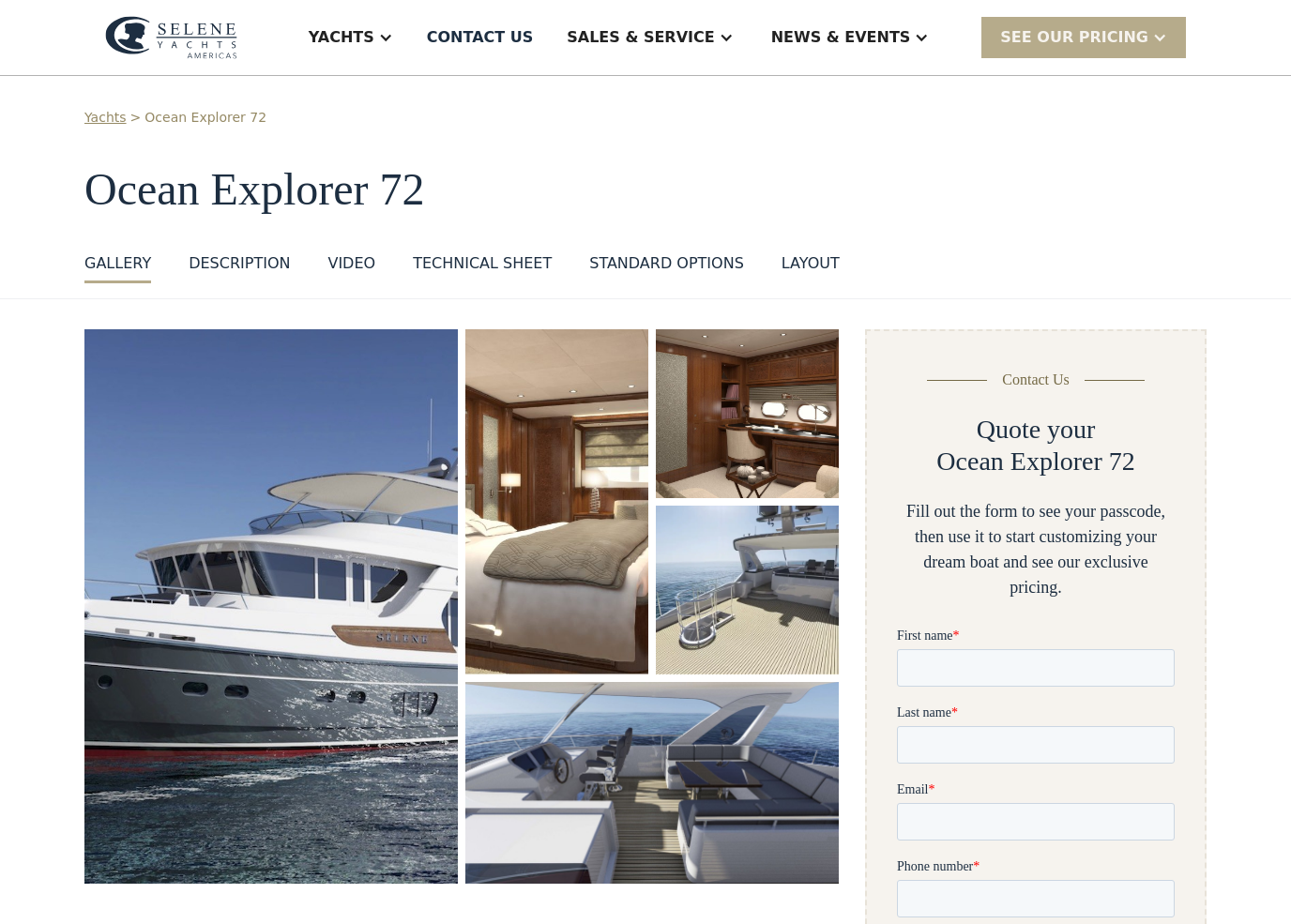
click at [411, 34] on div "Yachts" at bounding box center [351, 37] width 122 height 75
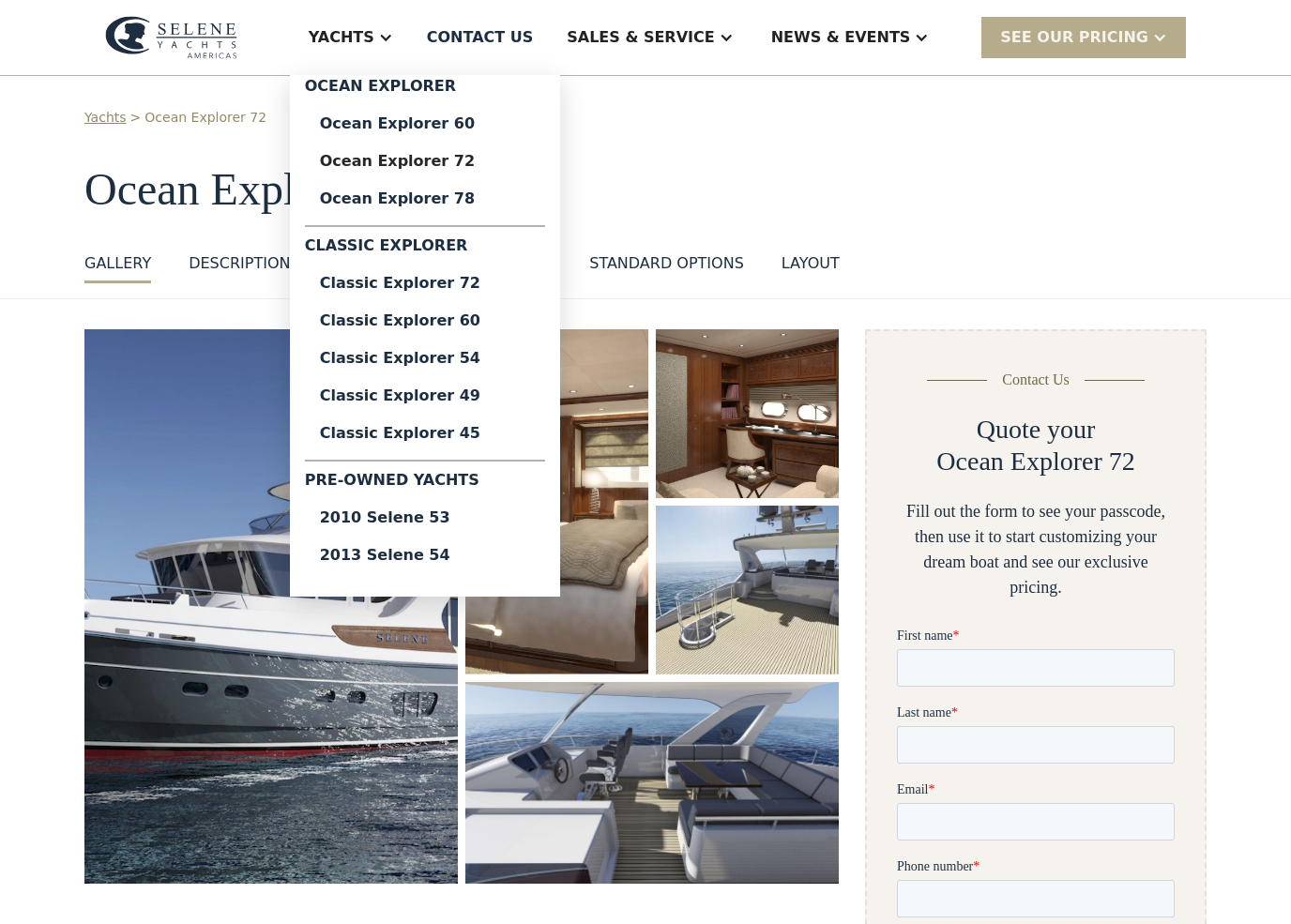
click at [411, 24] on div "Yachts" at bounding box center [351, 37] width 122 height 75
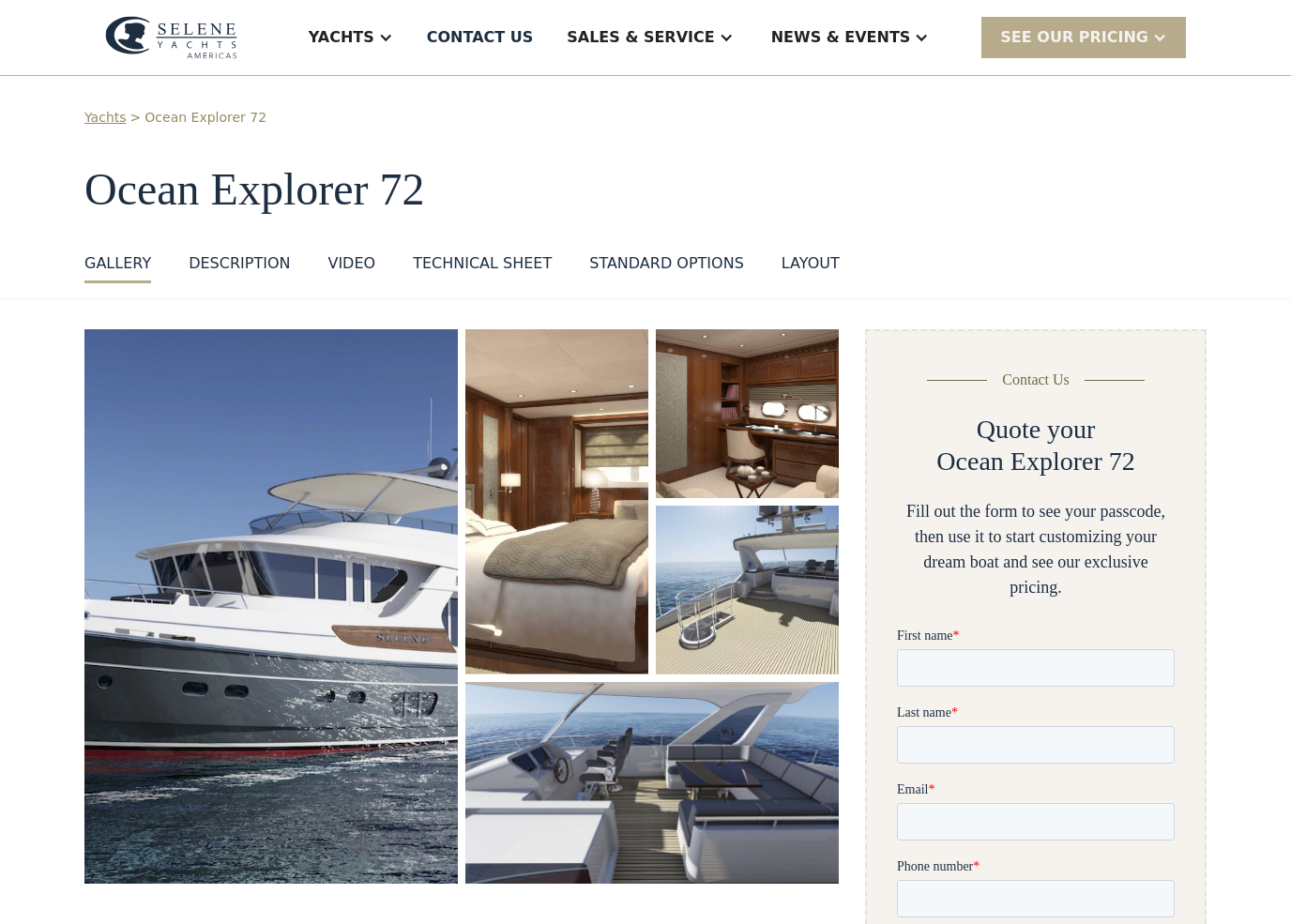
click at [411, 25] on div "Yachts" at bounding box center [351, 37] width 122 height 75
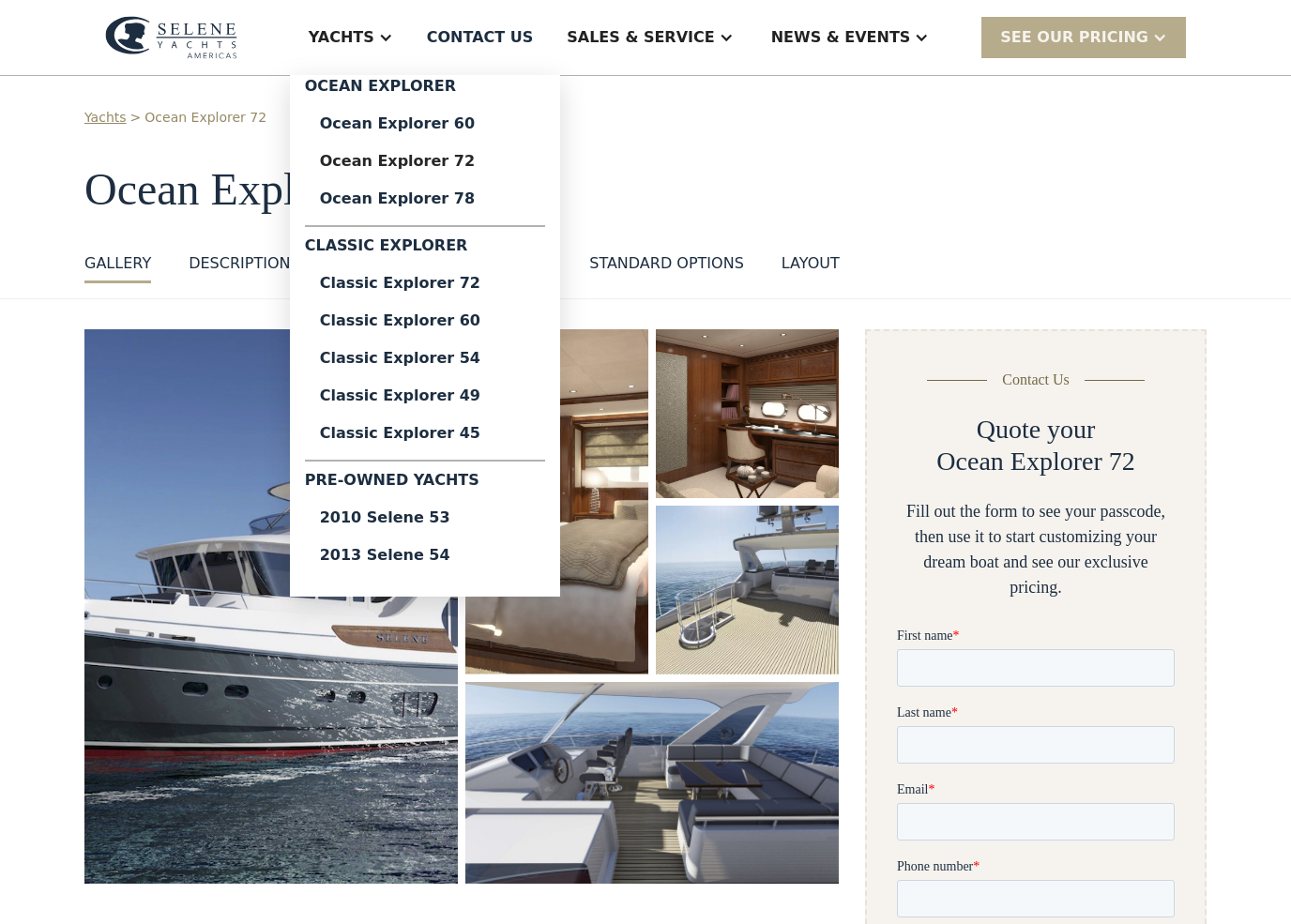
click at [402, 279] on div "Classic Explorer 72" at bounding box center [425, 284] width 211 height 15
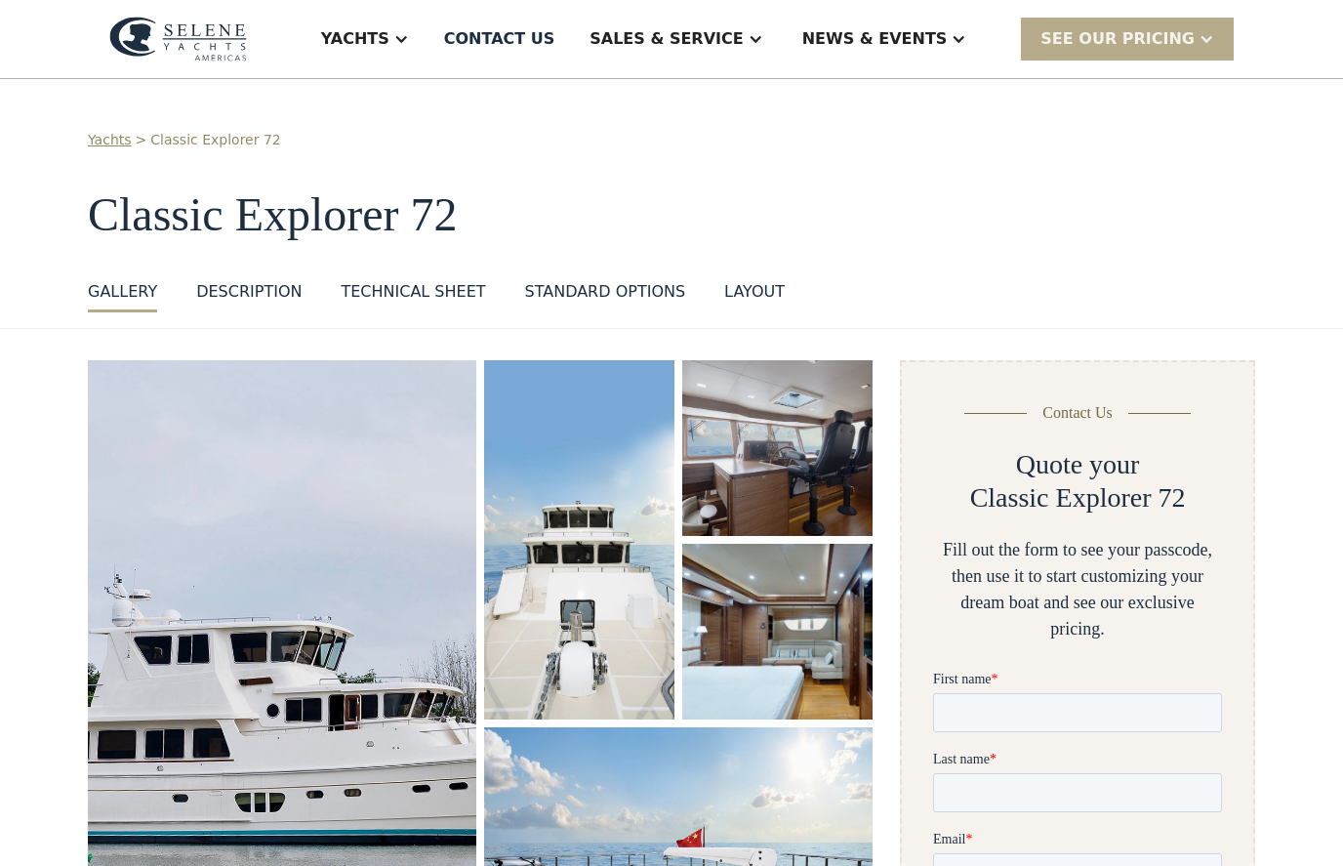
click at [116, 301] on div "GALLERY" at bounding box center [122, 291] width 69 height 23
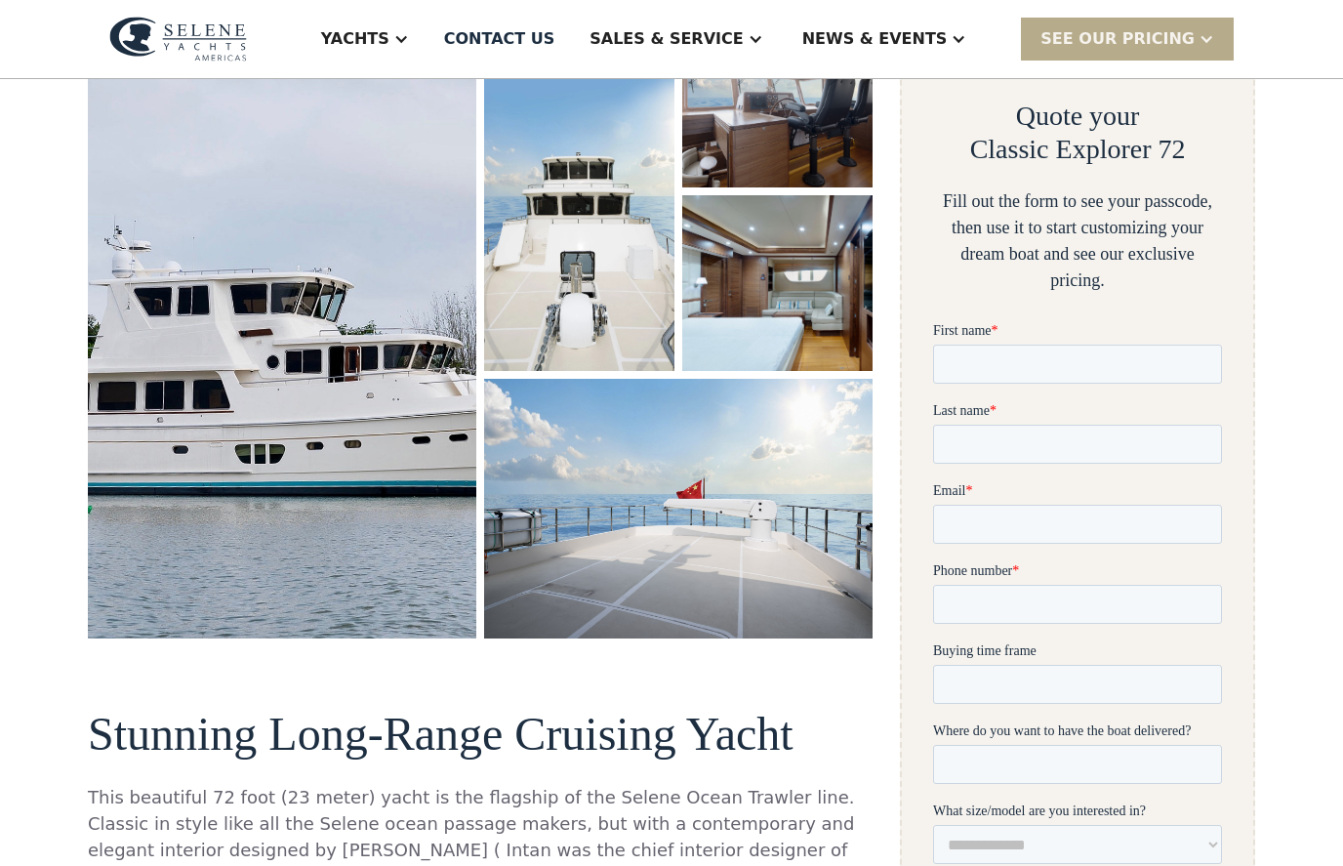
scroll to position [359, 0]
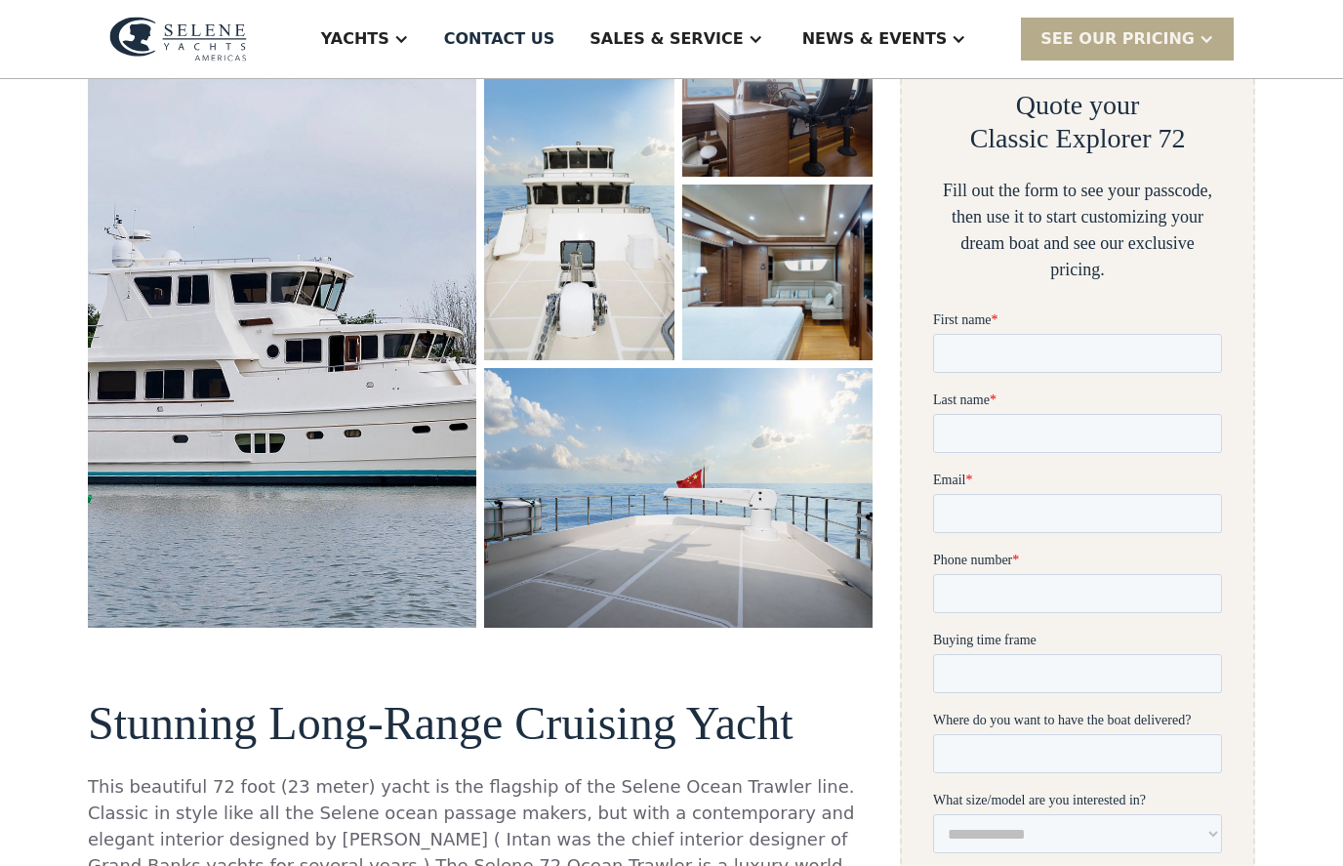
click at [598, 234] on img "open lightbox" at bounding box center [579, 180] width 190 height 359
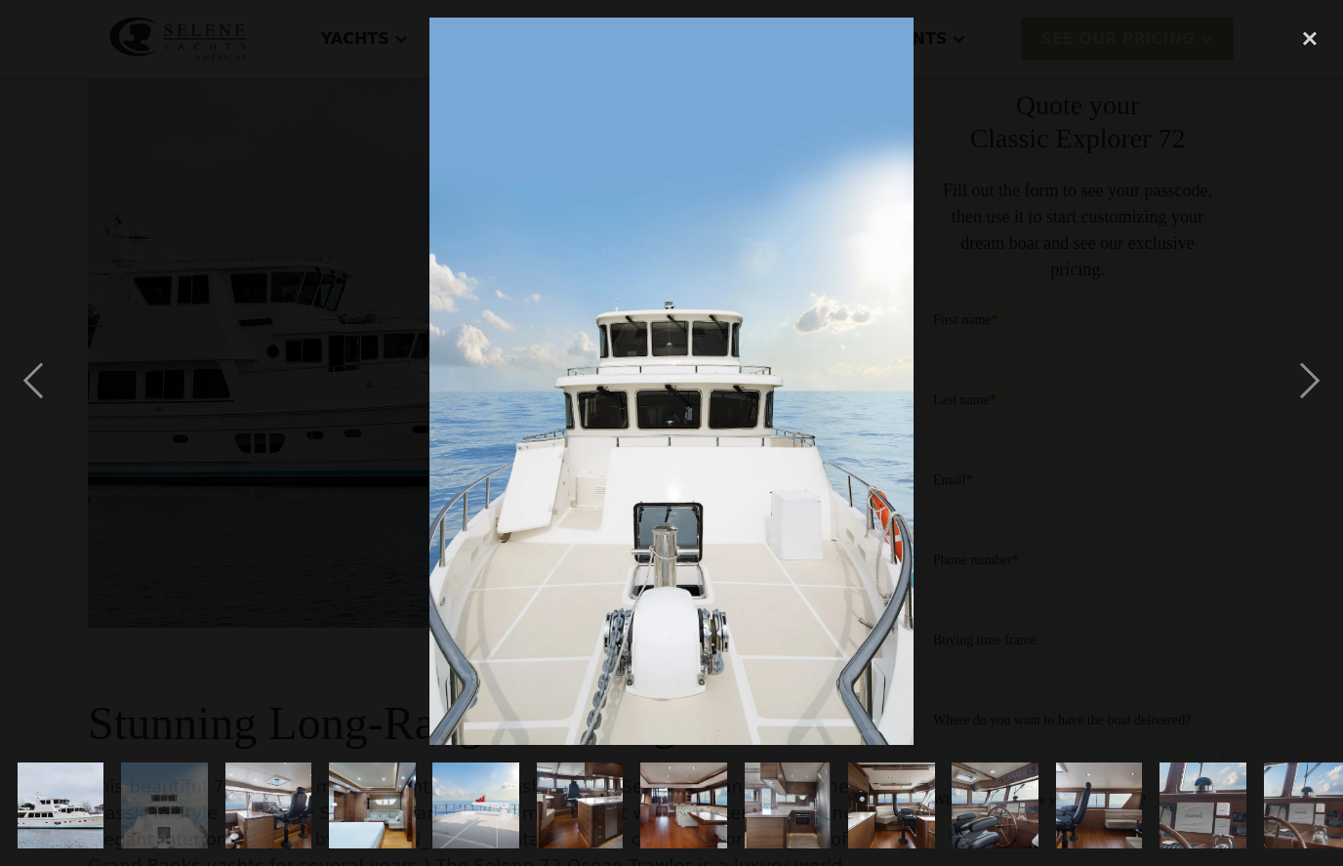
click at [366, 31] on div at bounding box center [671, 381] width 1343 height 727
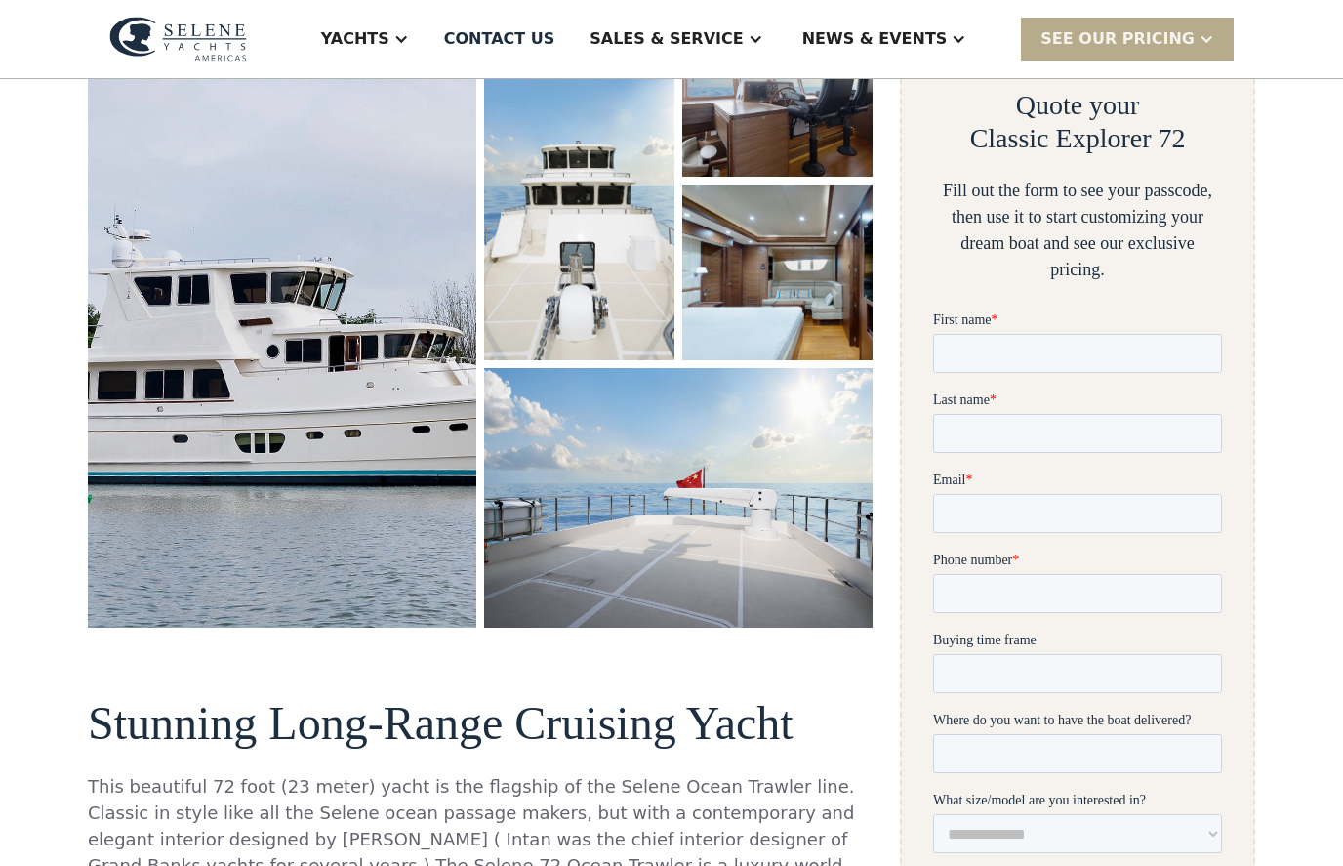
click at [1315, 400] on div "next image" at bounding box center [1309, 381] width 66 height 727
click at [533, 247] on img "open lightbox" at bounding box center [579, 180] width 190 height 359
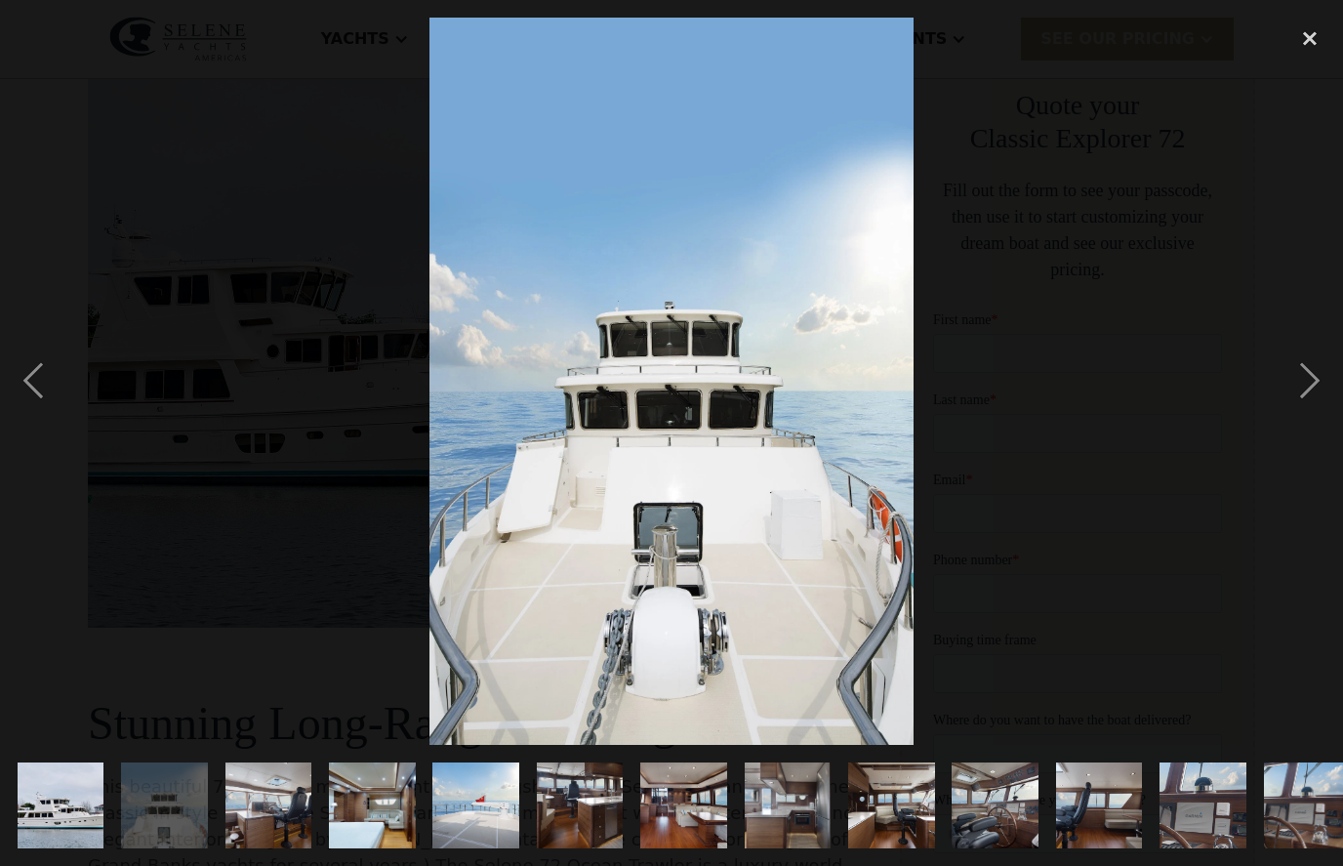
click at [1310, 403] on div "next image" at bounding box center [1309, 381] width 66 height 727
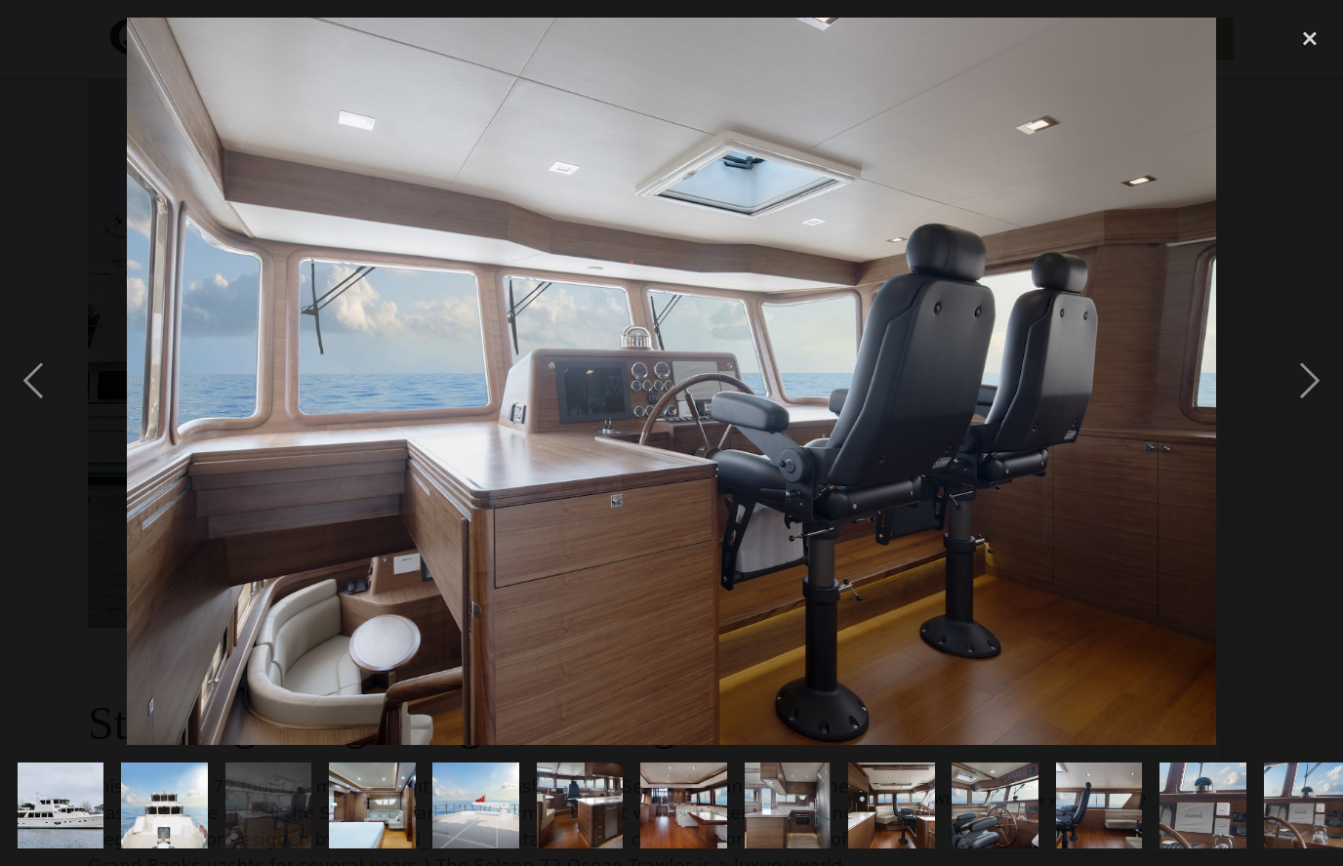
click at [1296, 406] on div "next image" at bounding box center [1309, 381] width 66 height 727
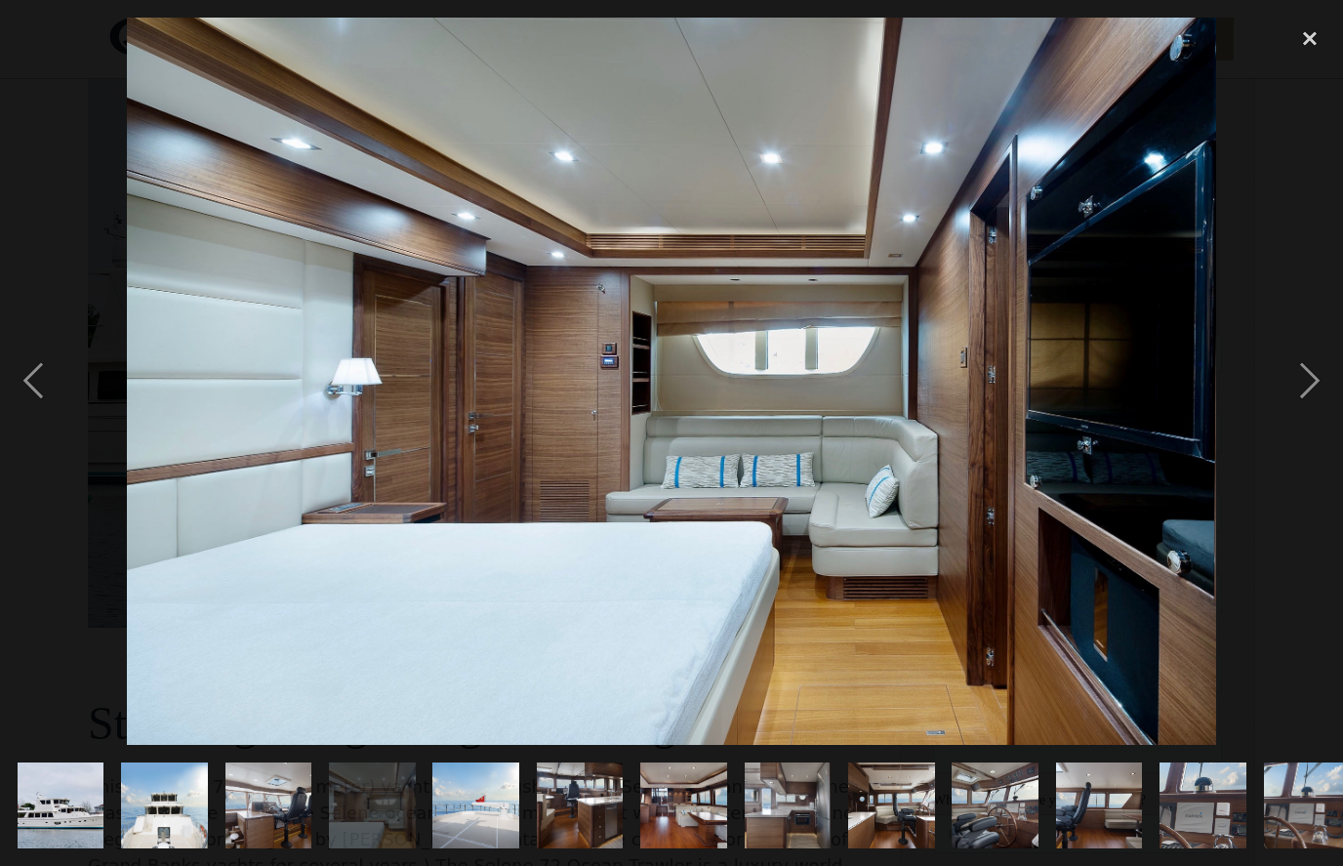
click at [1291, 412] on div "next image" at bounding box center [1309, 381] width 66 height 727
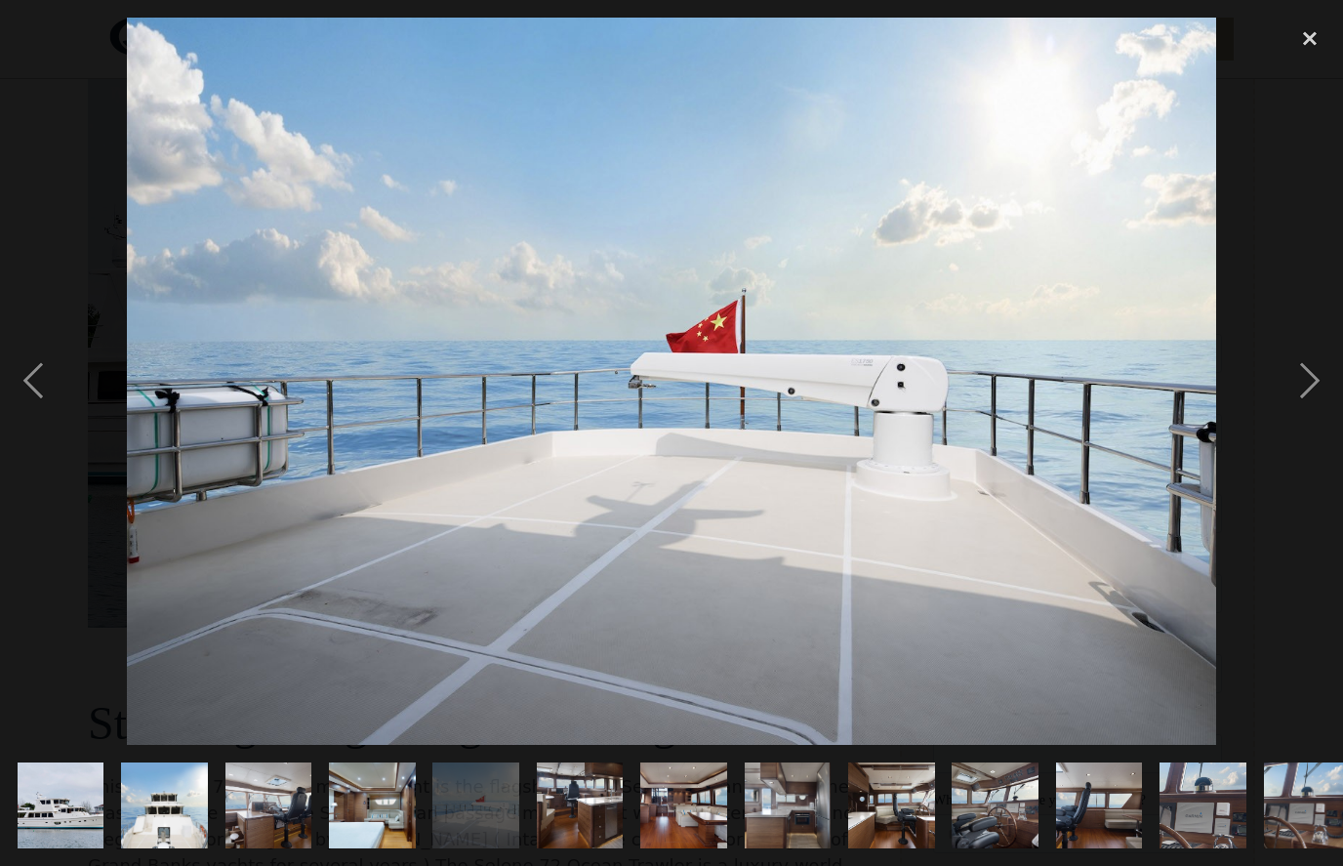
click at [1296, 413] on div "next image" at bounding box center [1309, 381] width 66 height 727
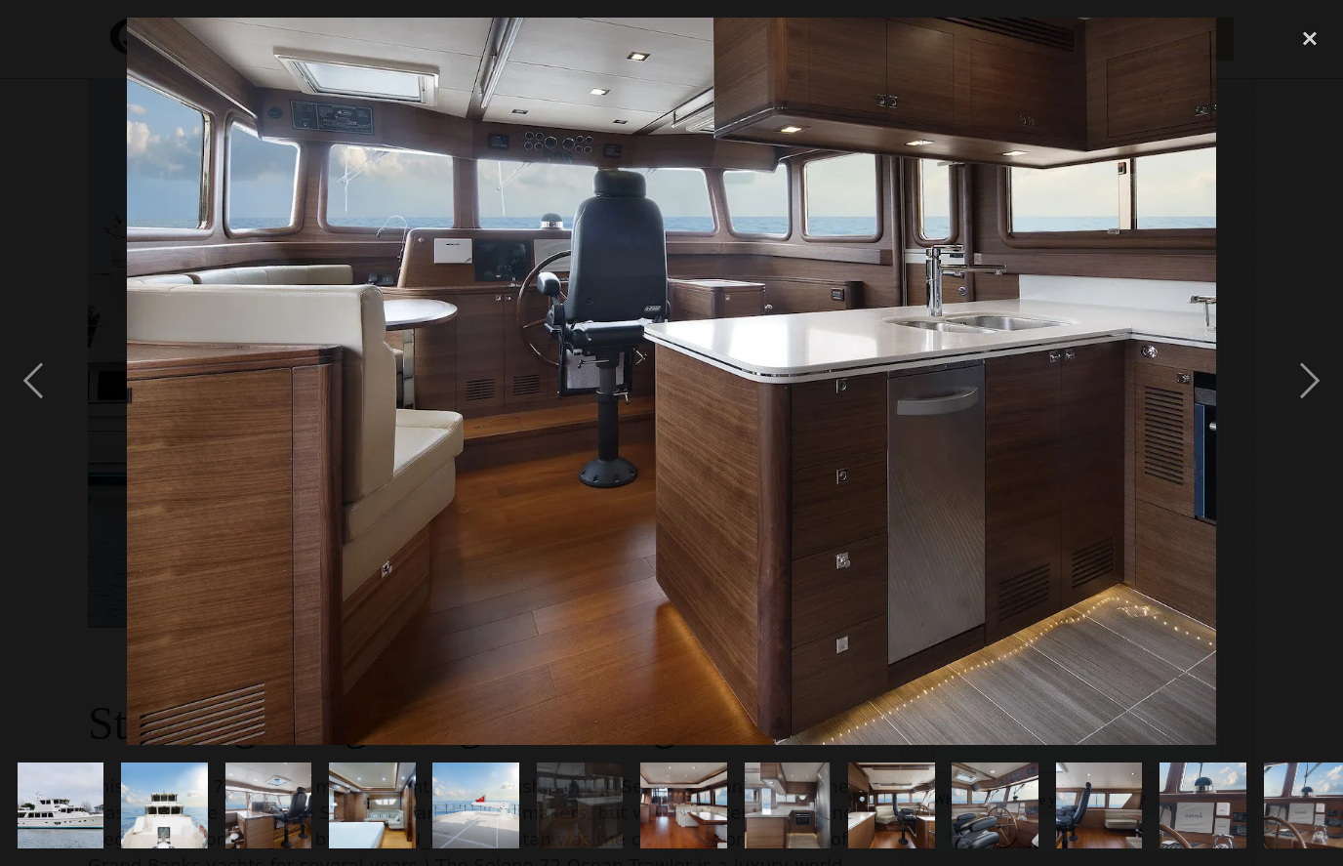
click at [1298, 415] on div "next image" at bounding box center [1309, 381] width 66 height 727
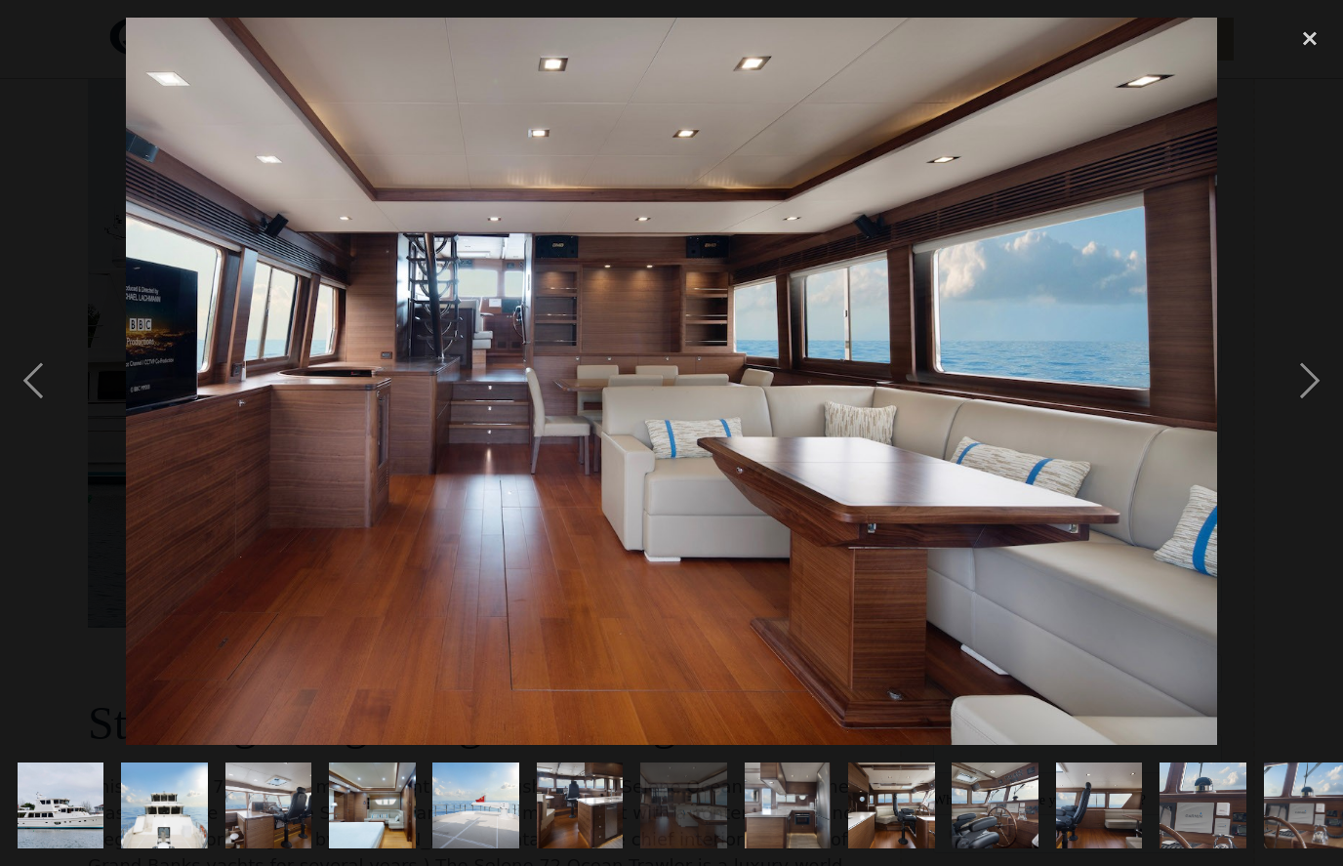
click at [1279, 421] on div "next image" at bounding box center [1309, 381] width 66 height 727
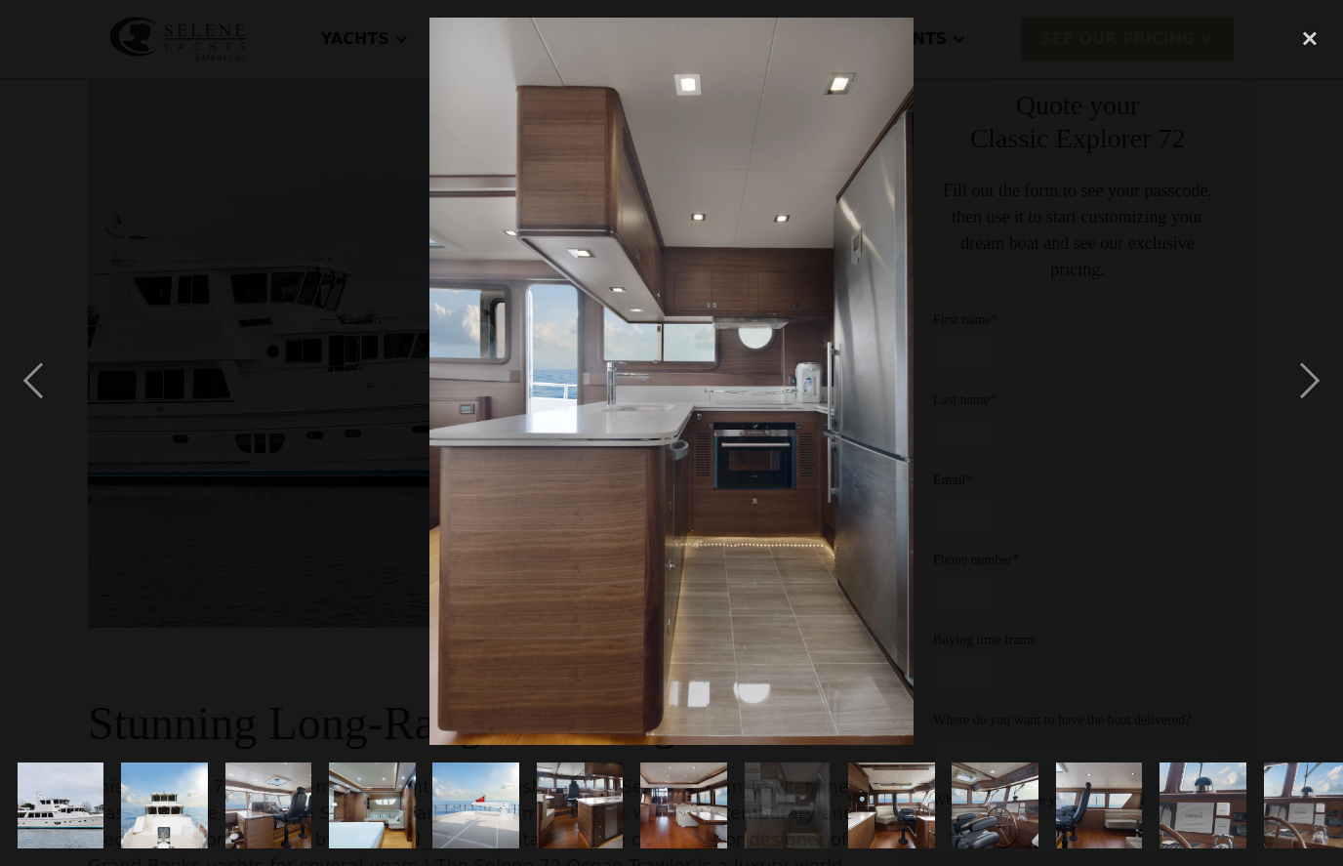
click at [1301, 415] on div "next image" at bounding box center [1309, 381] width 66 height 727
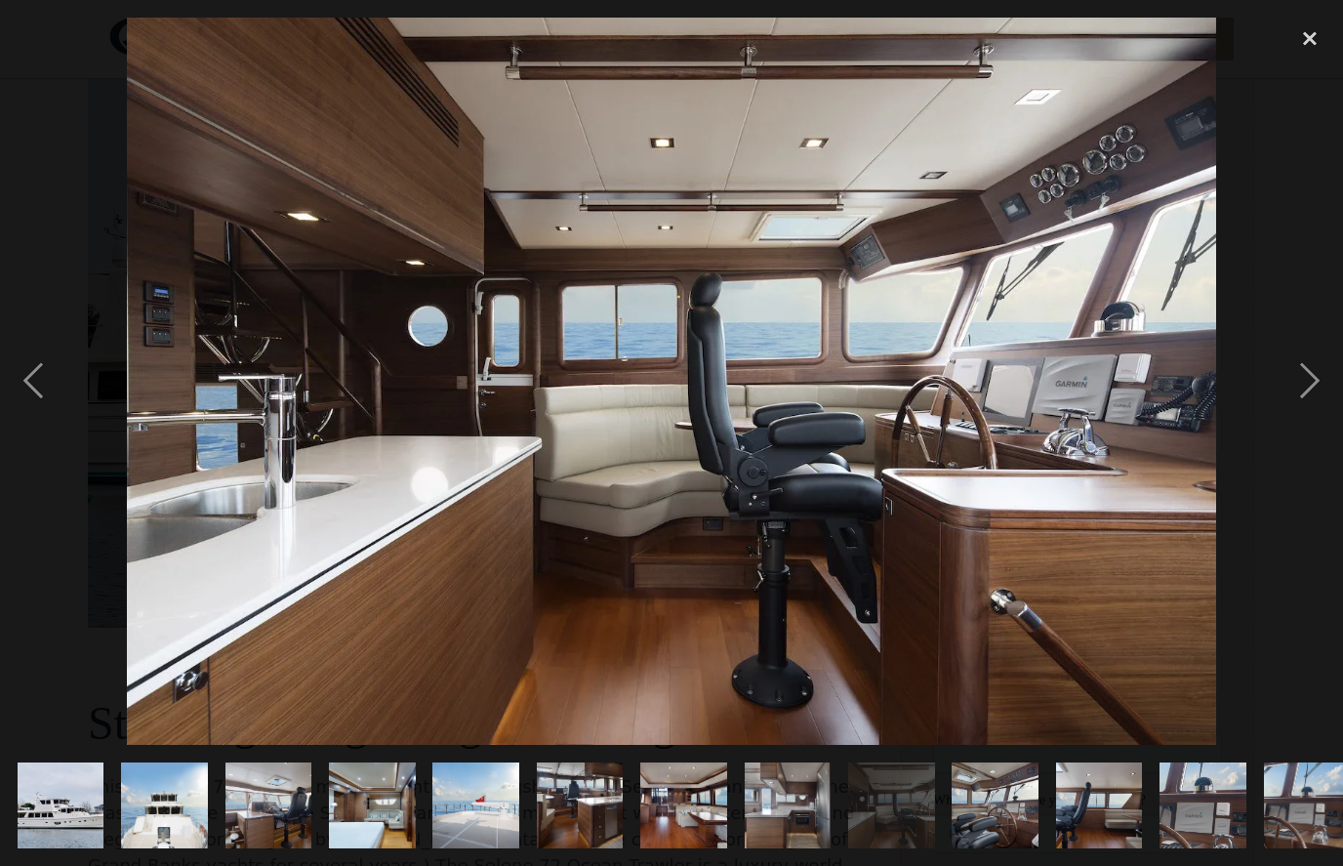
click at [1298, 418] on div "next image" at bounding box center [1309, 381] width 66 height 727
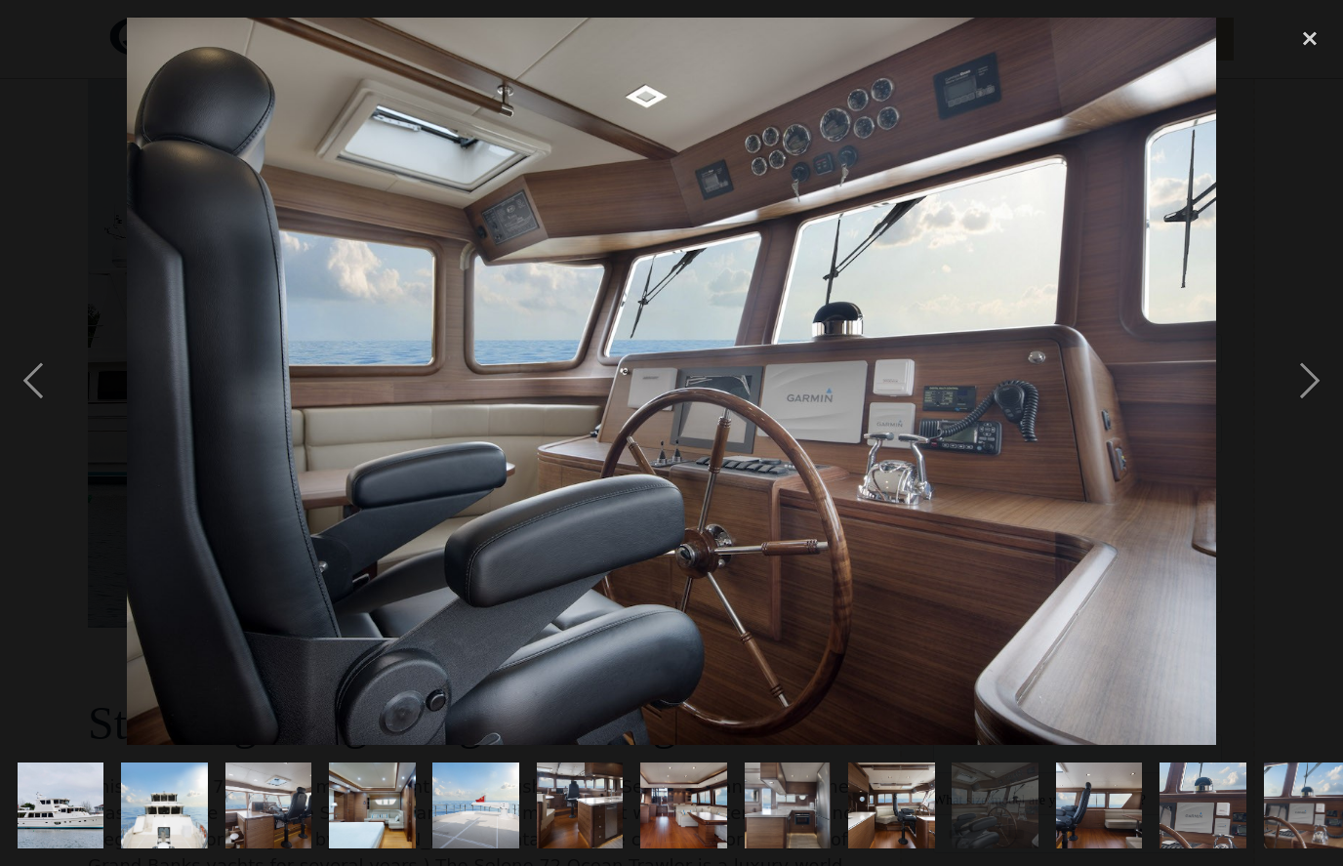
click at [1297, 418] on div "next image" at bounding box center [1309, 381] width 66 height 727
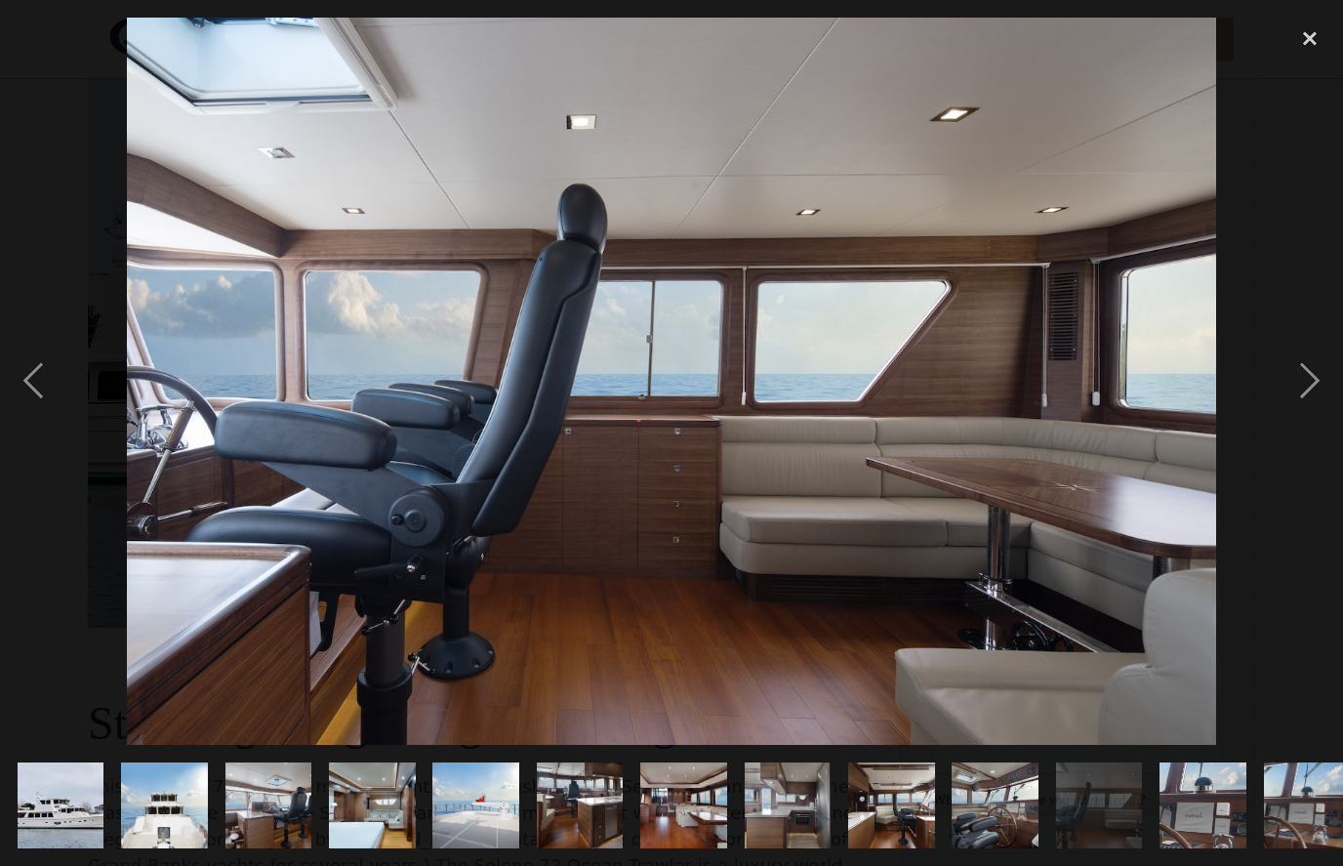
click at [1301, 420] on div "next image" at bounding box center [1309, 381] width 66 height 727
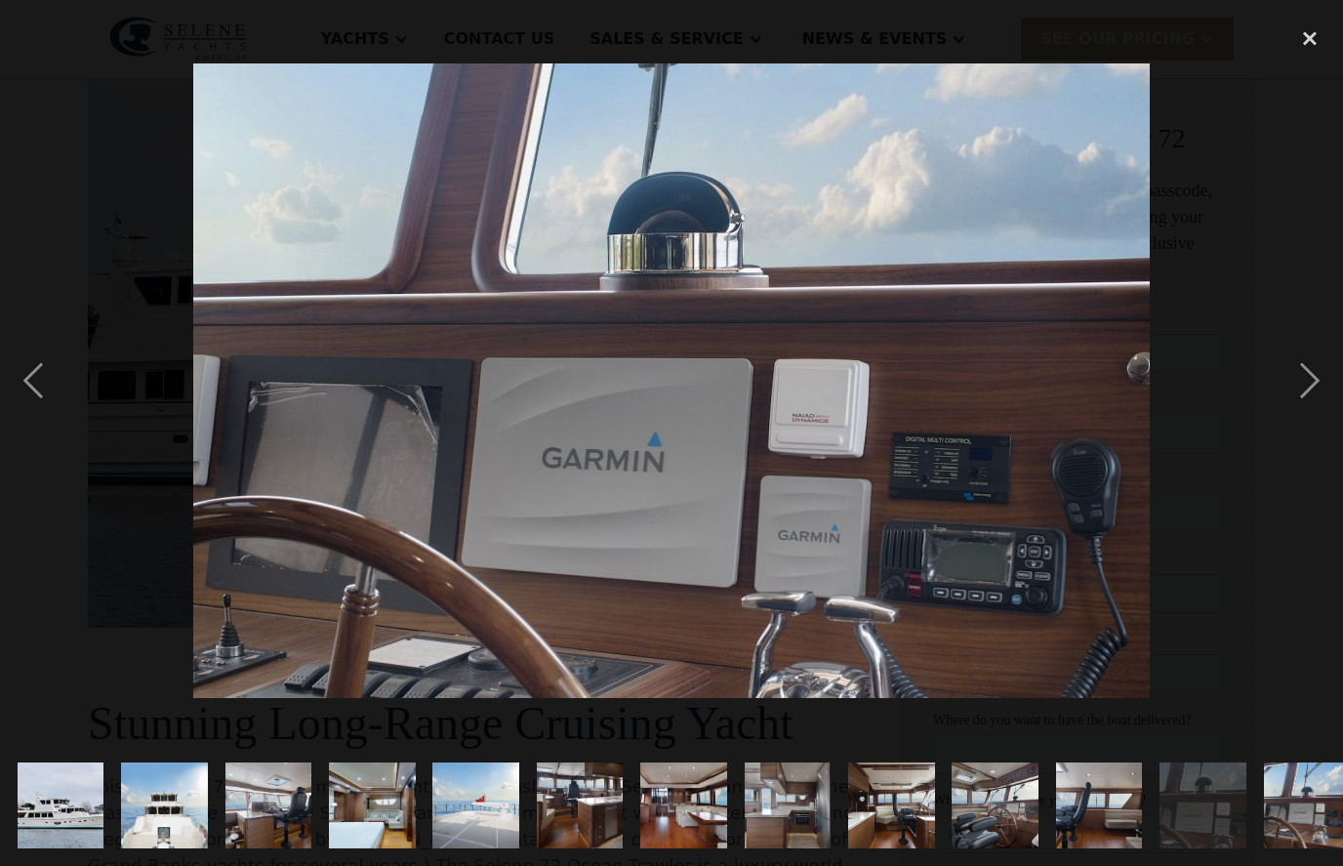
click at [1326, 401] on div "next image" at bounding box center [1309, 381] width 66 height 727
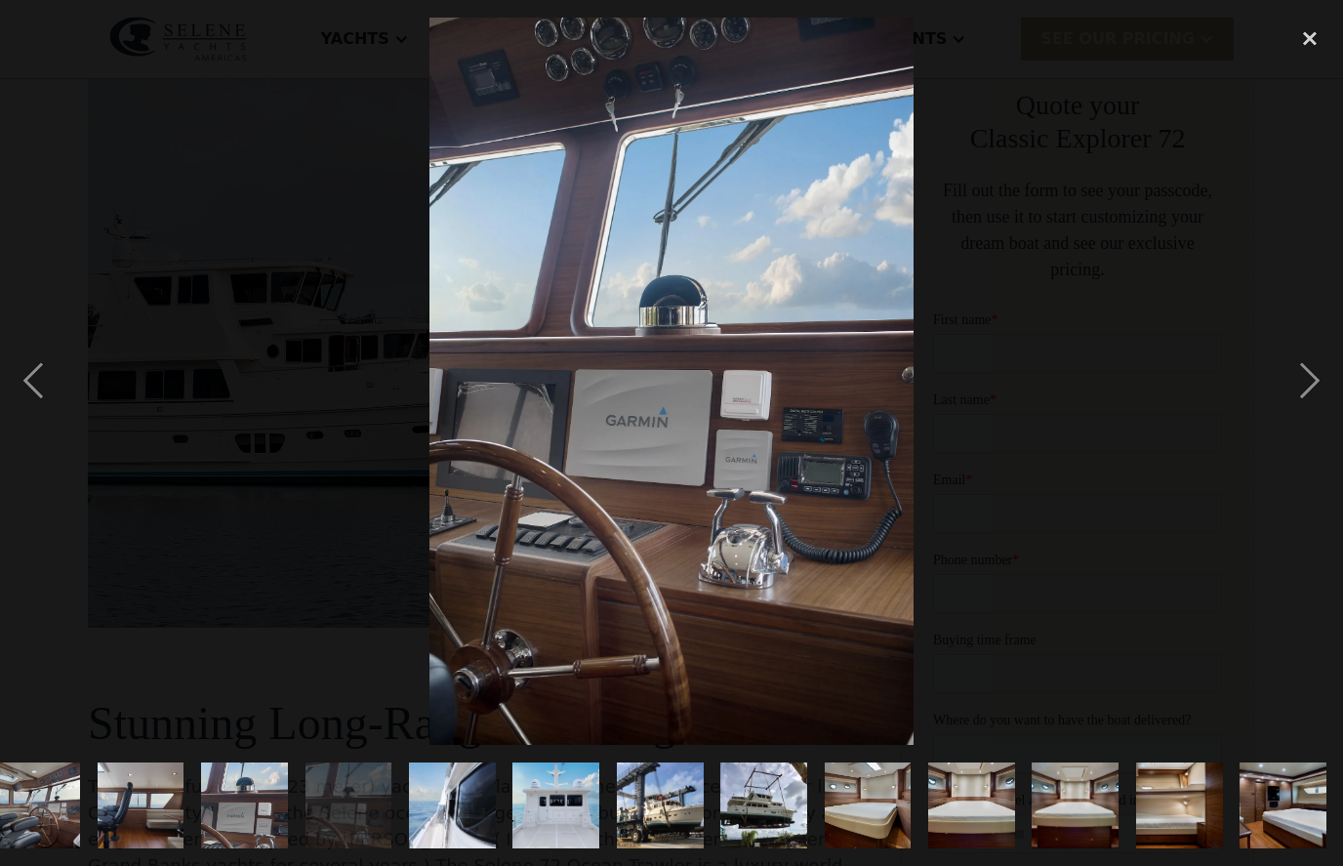
scroll to position [0, 959]
click at [1305, 404] on div "next image" at bounding box center [1309, 381] width 66 height 727
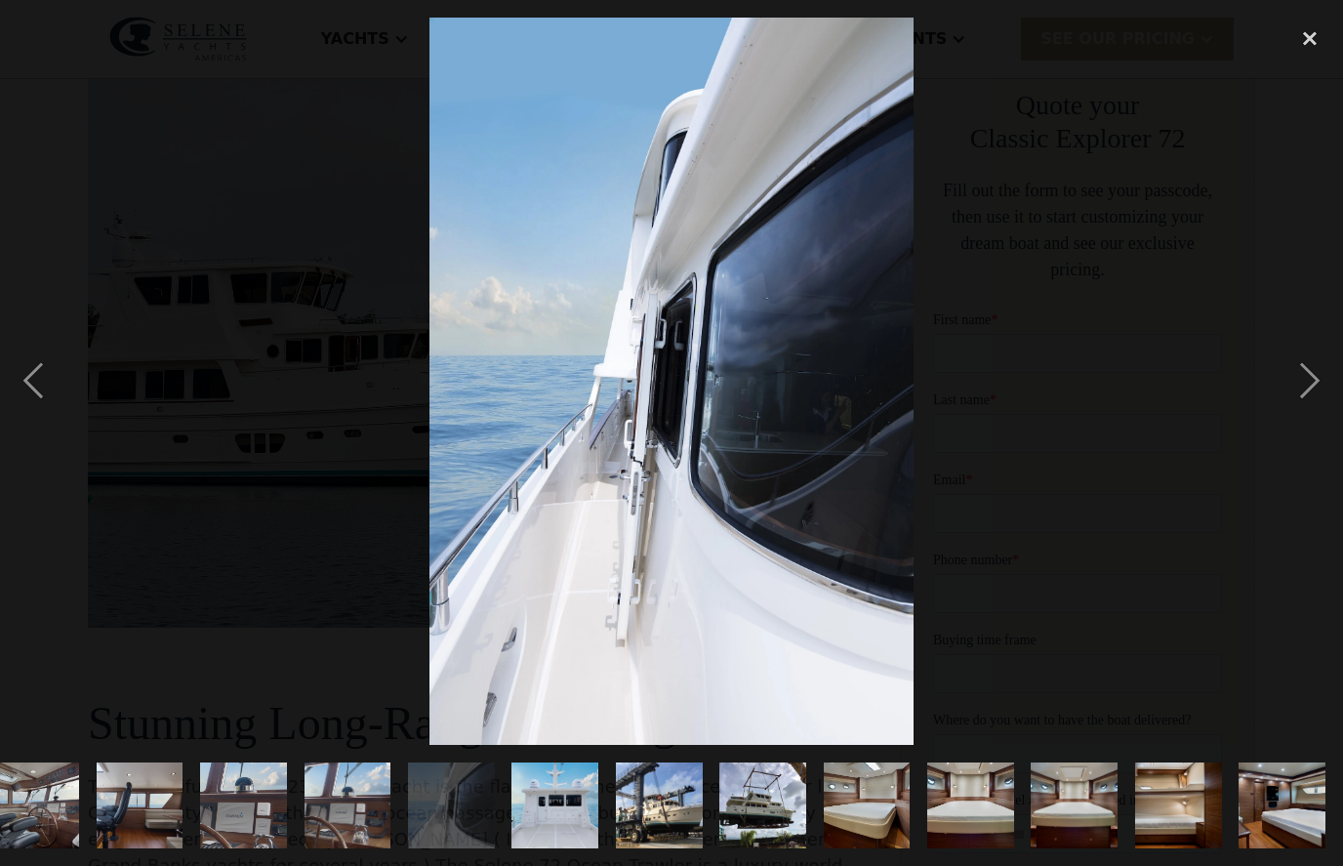
click at [1295, 405] on div "next image" at bounding box center [1309, 381] width 66 height 727
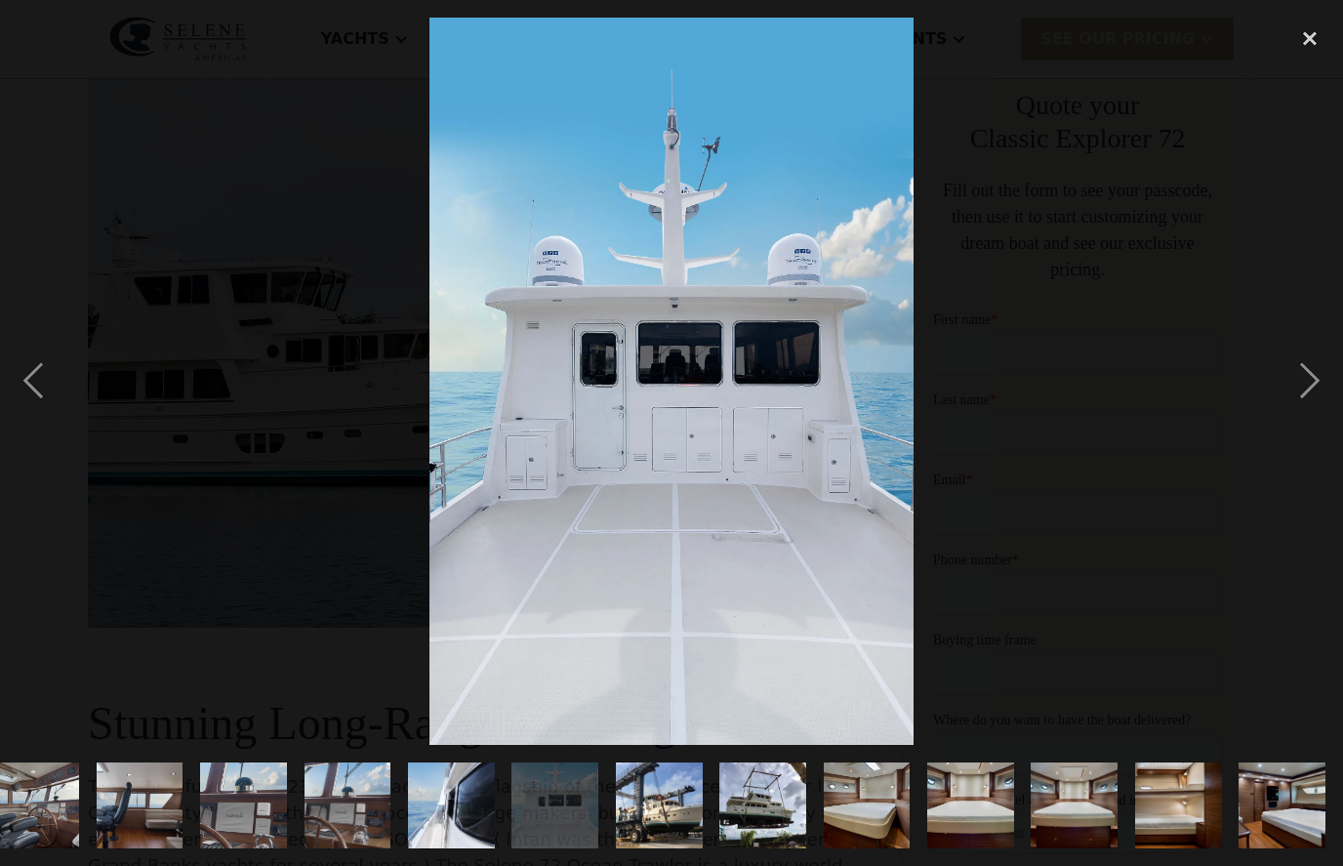
click at [1300, 407] on div "next image" at bounding box center [1309, 381] width 66 height 727
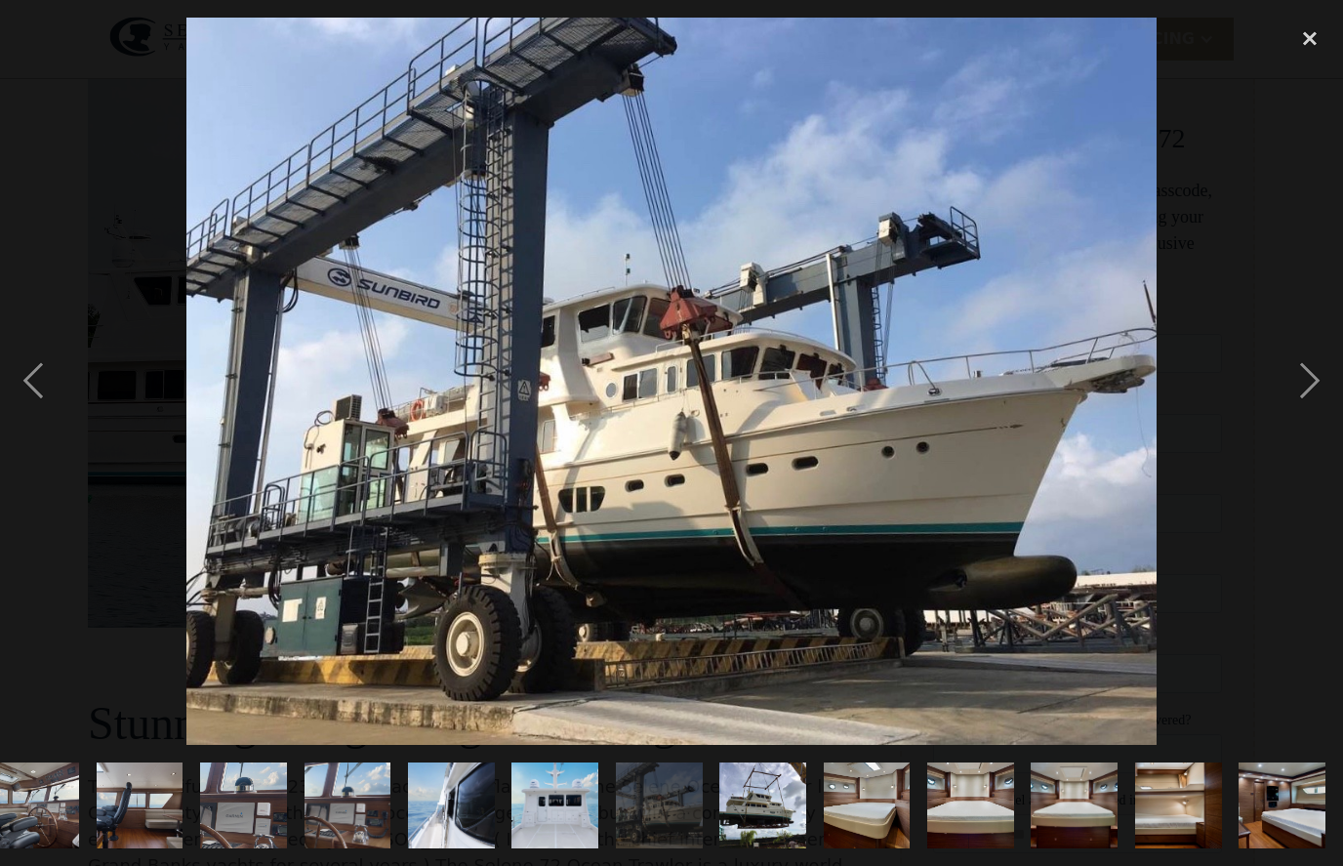
click at [1295, 408] on div "next image" at bounding box center [1309, 381] width 66 height 727
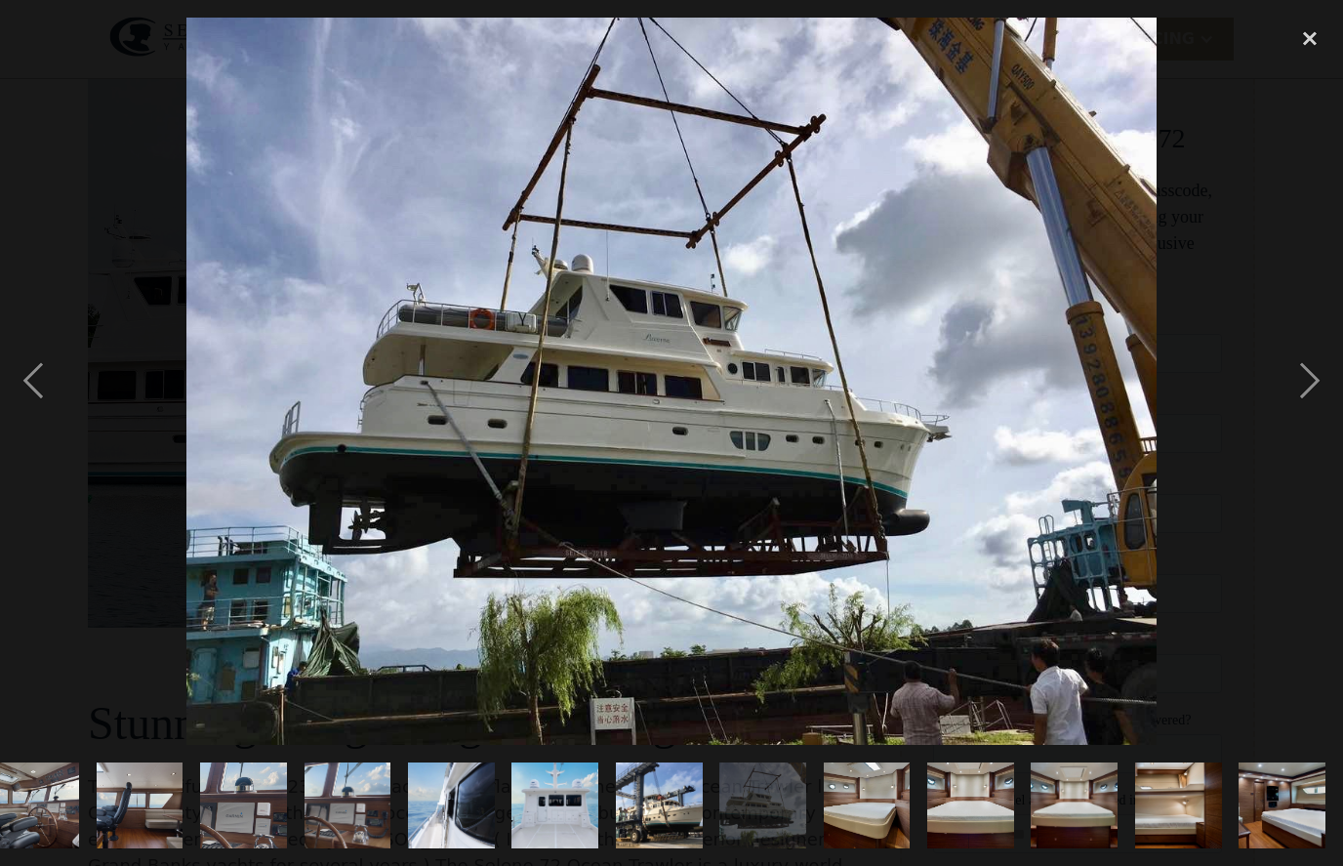
click at [1285, 411] on div "next image" at bounding box center [1309, 381] width 66 height 727
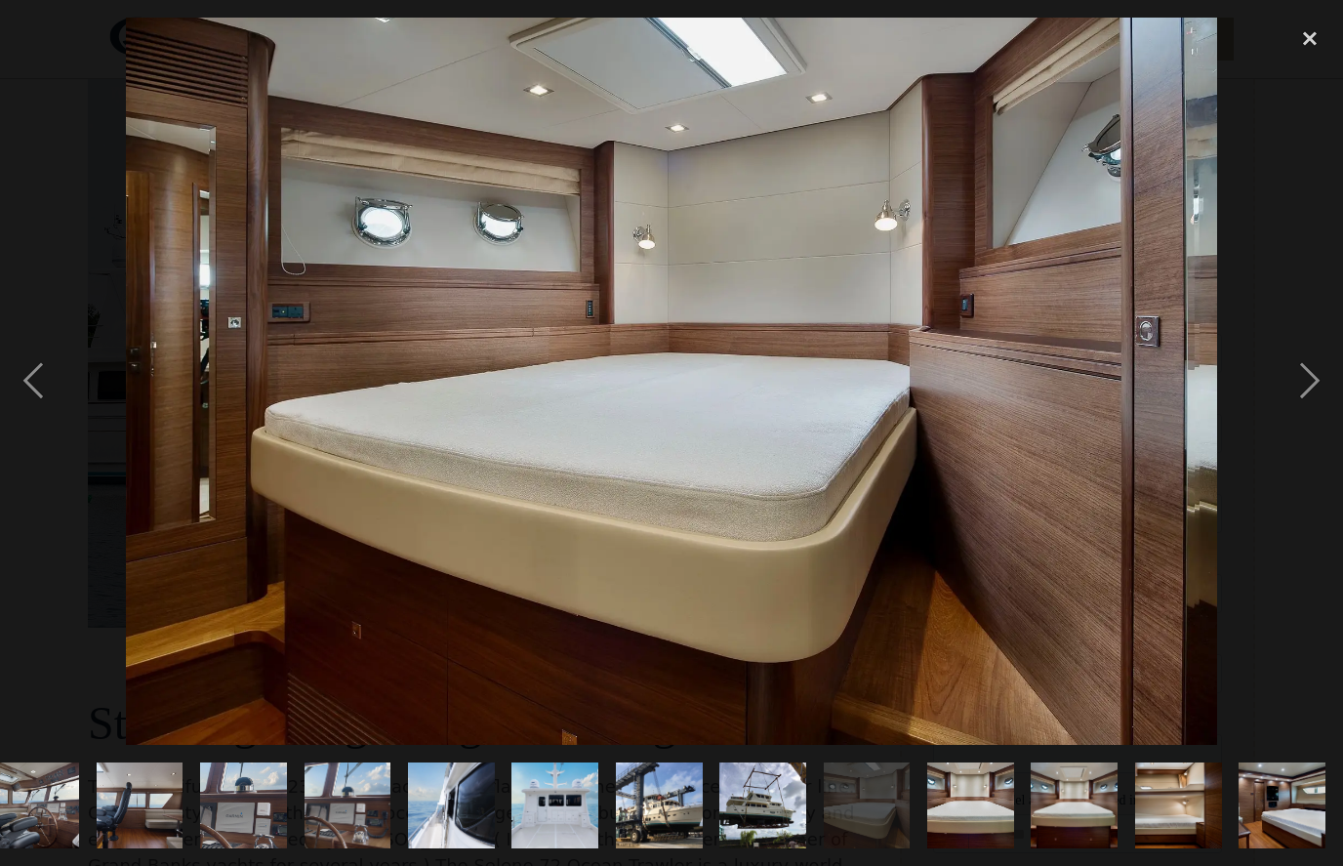
click at [1288, 411] on div "next image" at bounding box center [1309, 381] width 66 height 727
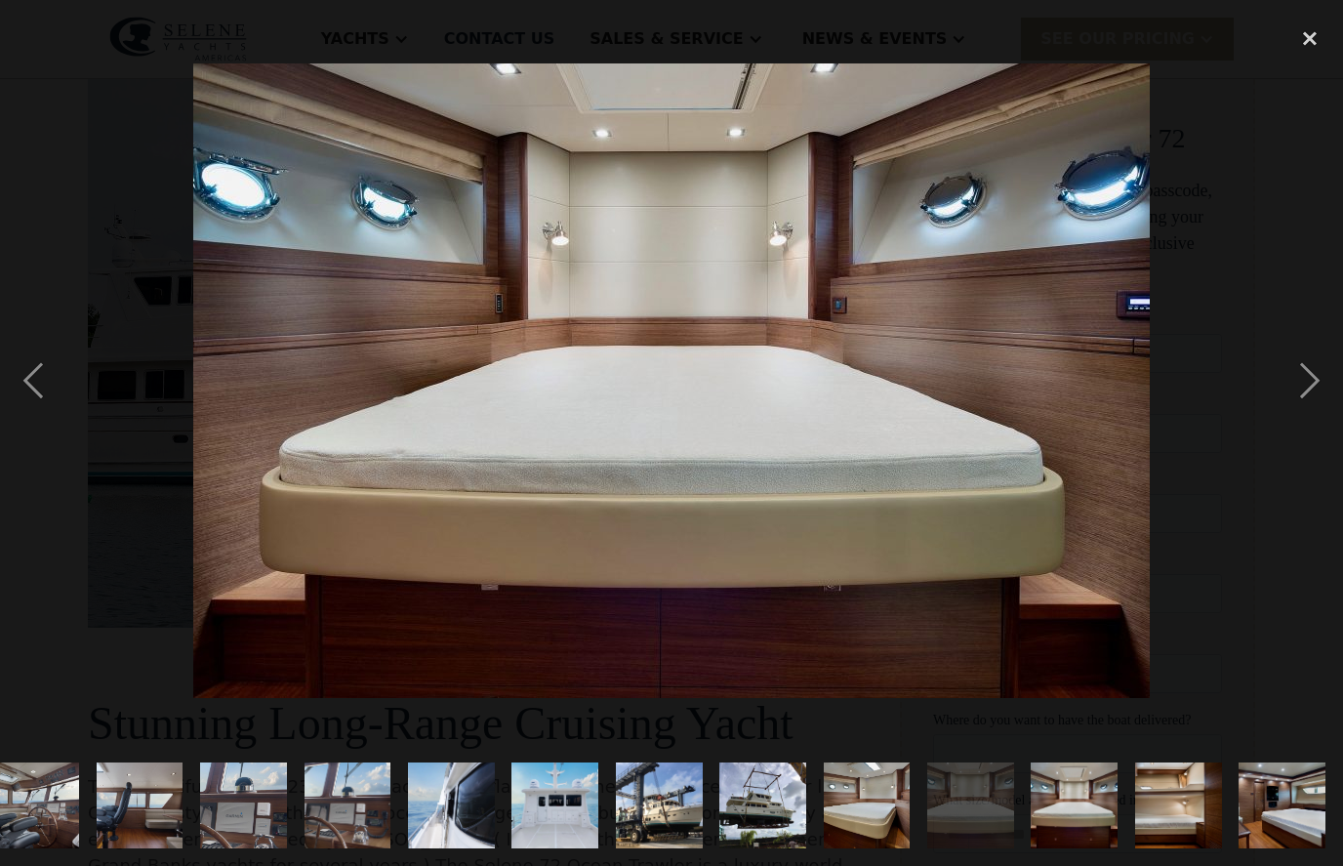
click at [1292, 411] on div "next image" at bounding box center [1309, 381] width 66 height 727
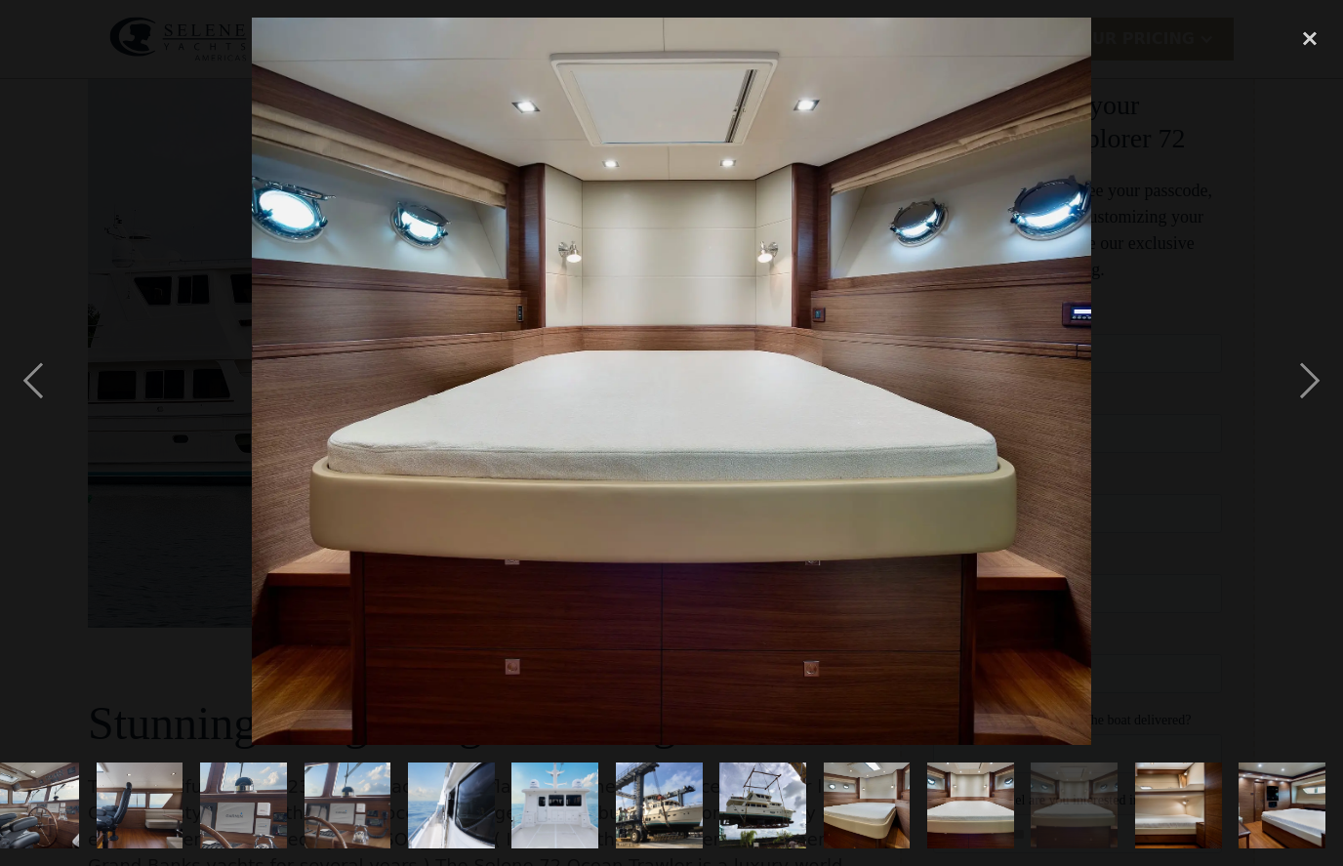
click at [1285, 413] on div "next image" at bounding box center [1309, 381] width 66 height 727
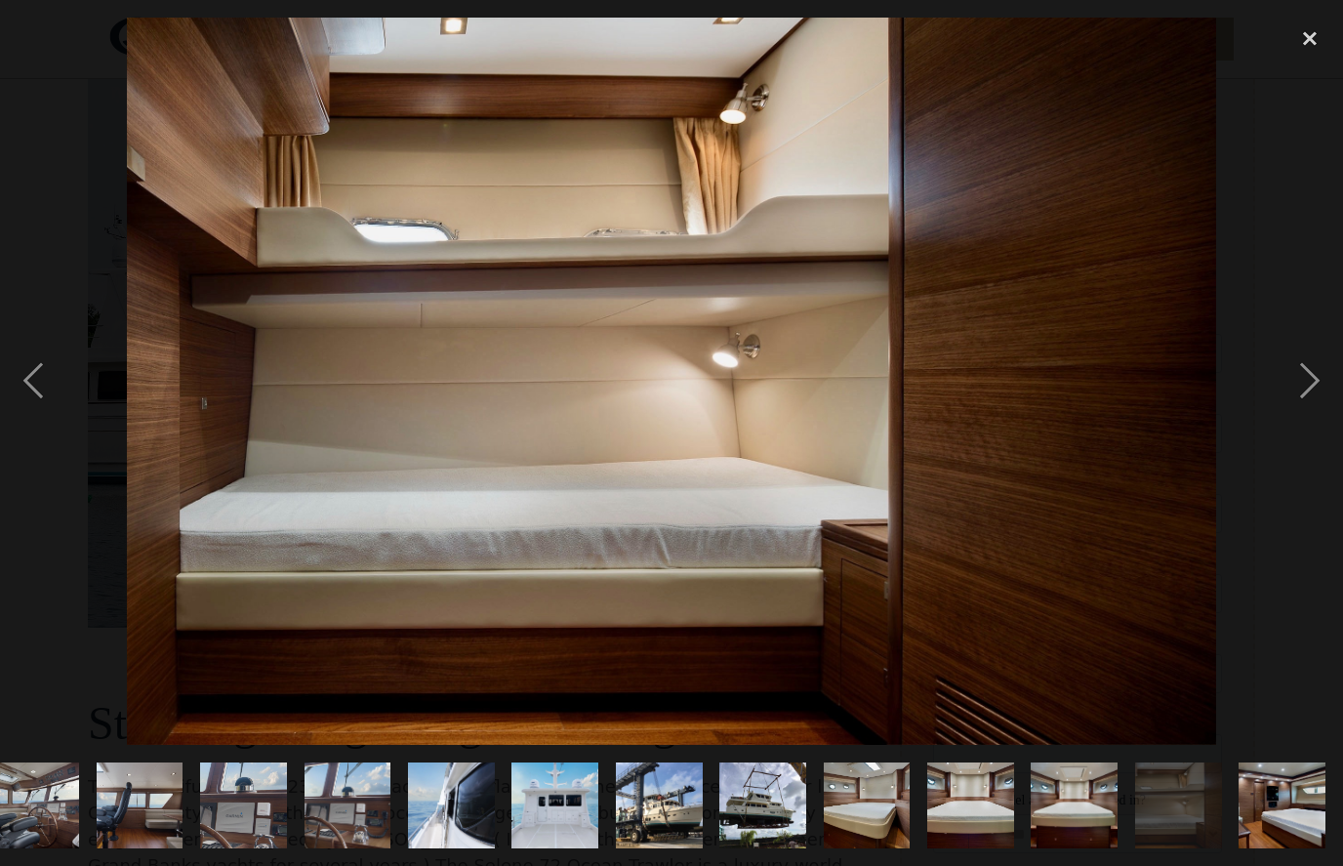
click at [1299, 411] on div "next image" at bounding box center [1309, 381] width 66 height 727
